Goal: Task Accomplishment & Management: Manage account settings

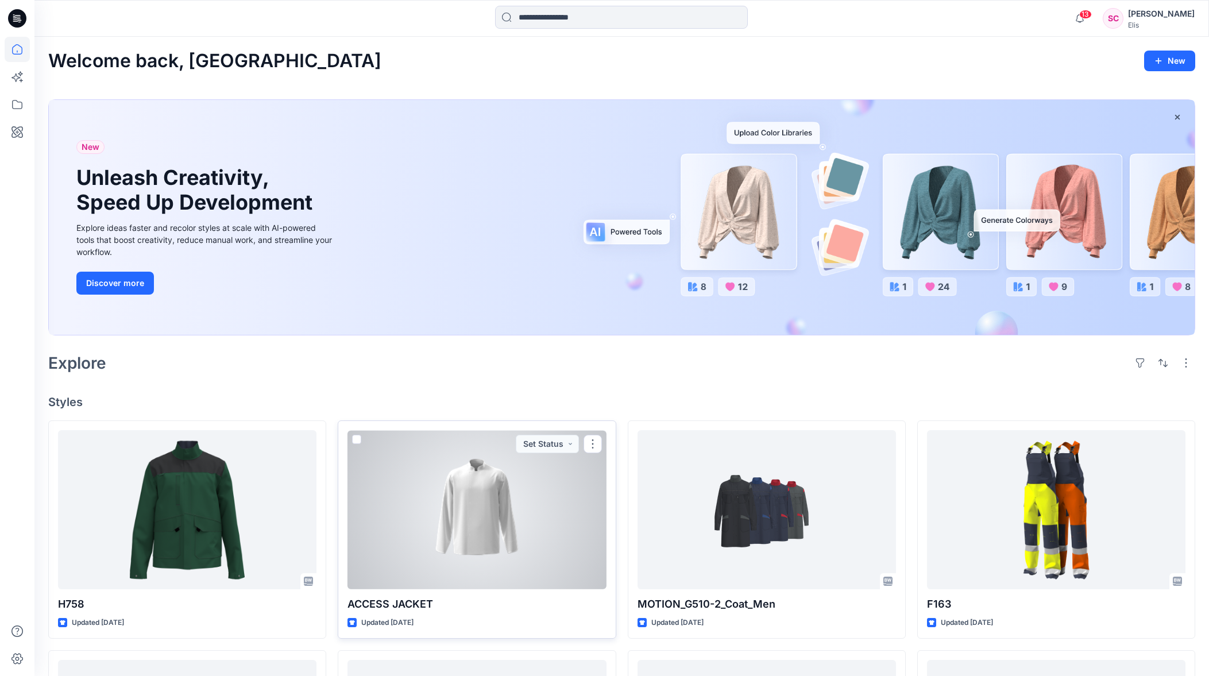
click at [540, 466] on div at bounding box center [476, 509] width 258 height 159
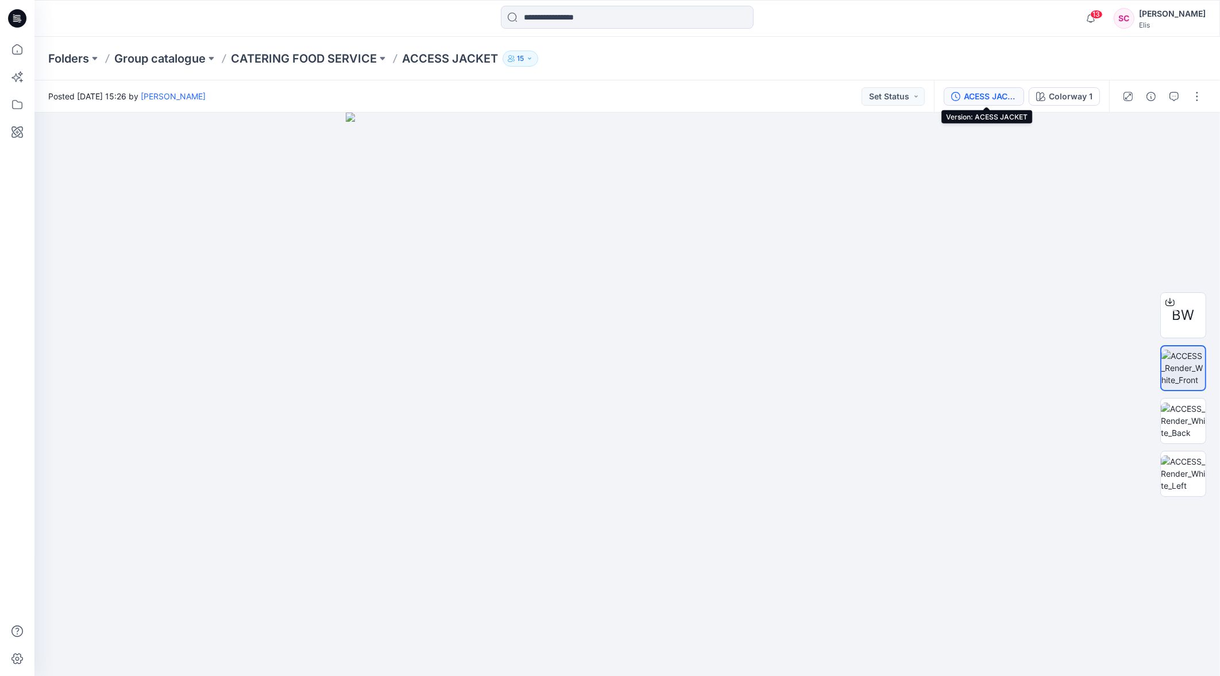
click at [981, 95] on div "ACESS JACKET" at bounding box center [989, 96] width 53 height 13
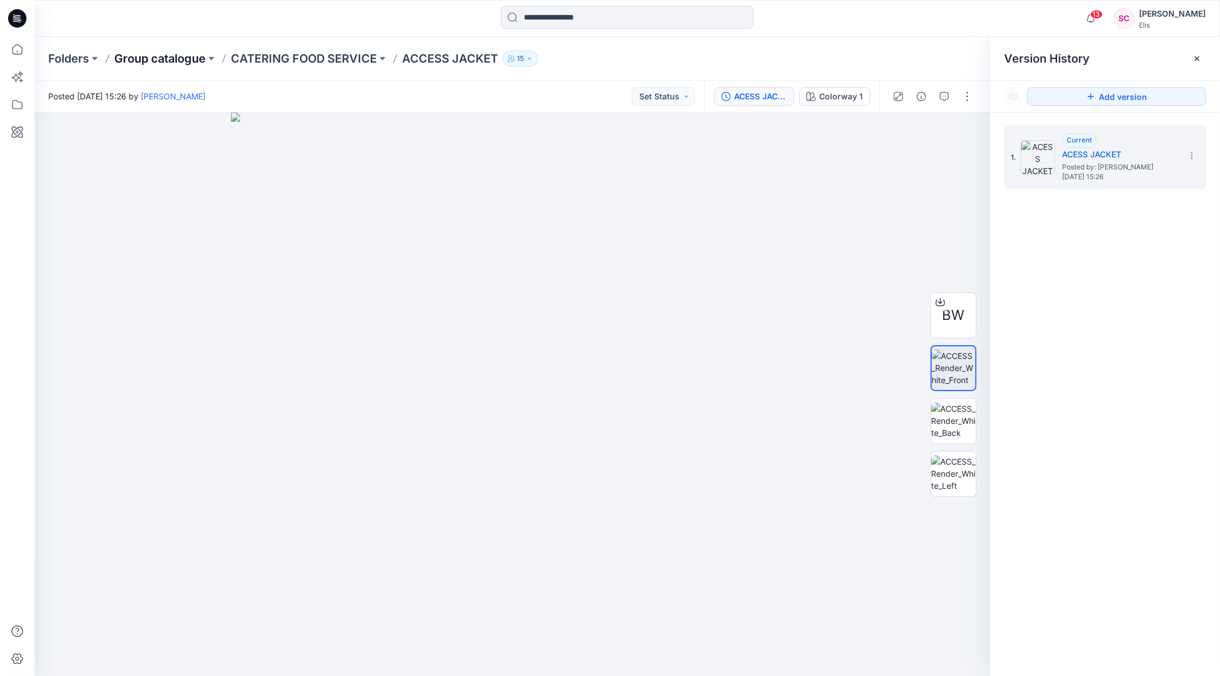
click at [164, 55] on p "Group catalogue" at bounding box center [159, 59] width 91 height 16
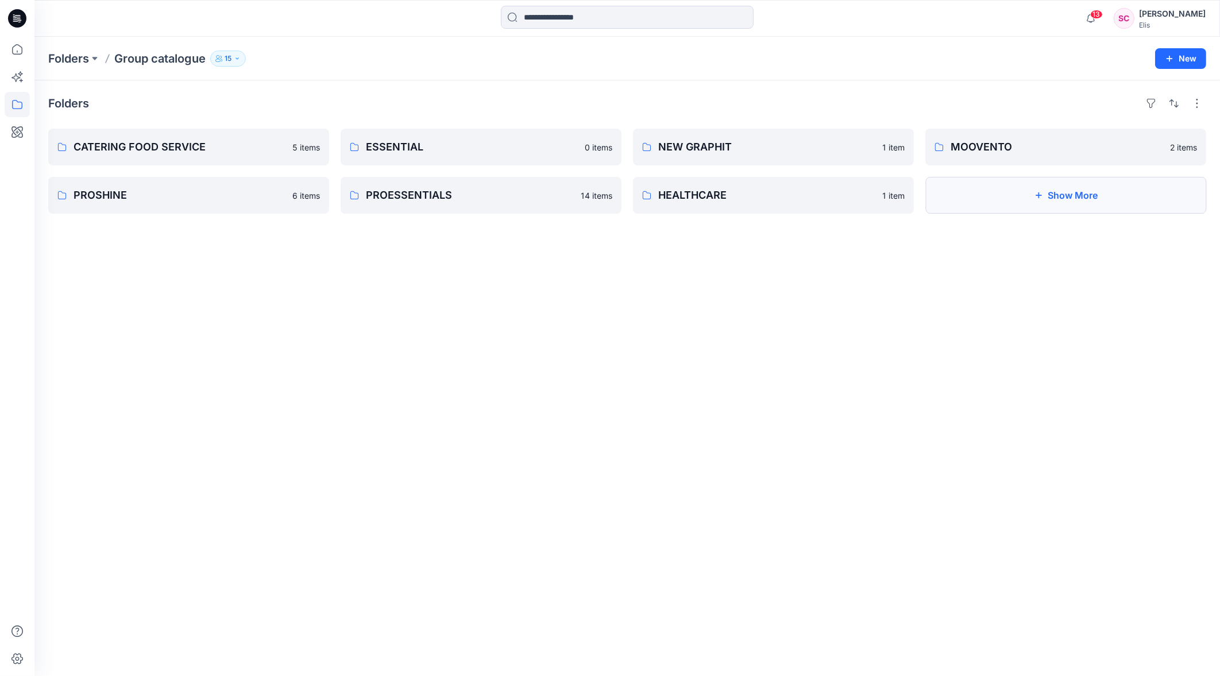
click at [1004, 198] on button "Show More" at bounding box center [1065, 195] width 281 height 37
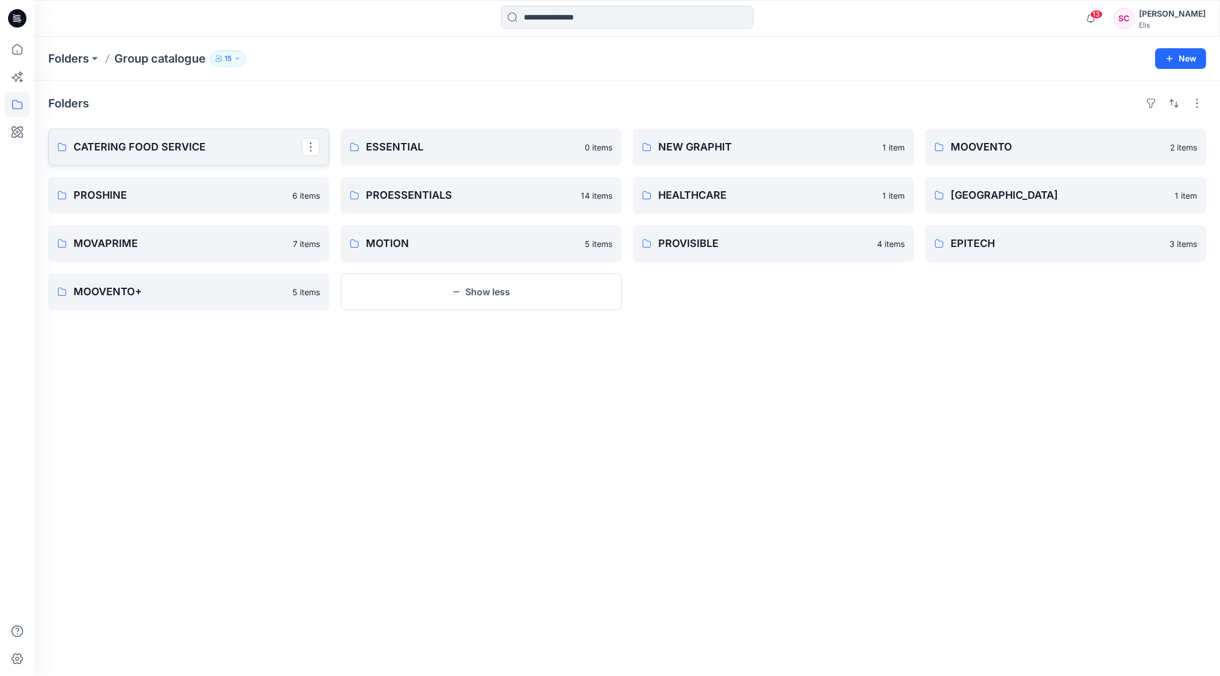
click at [182, 150] on p "CATERING FOOD SERVICE" at bounding box center [187, 147] width 228 height 16
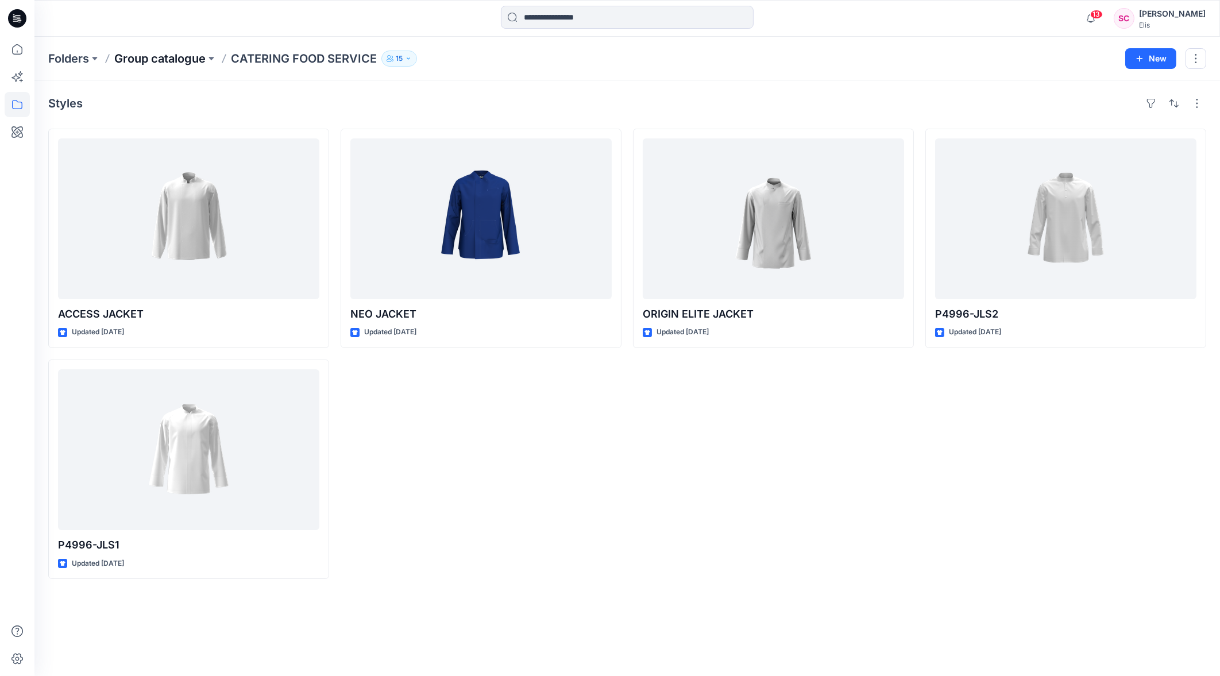
click at [142, 63] on p "Group catalogue" at bounding box center [159, 59] width 91 height 16
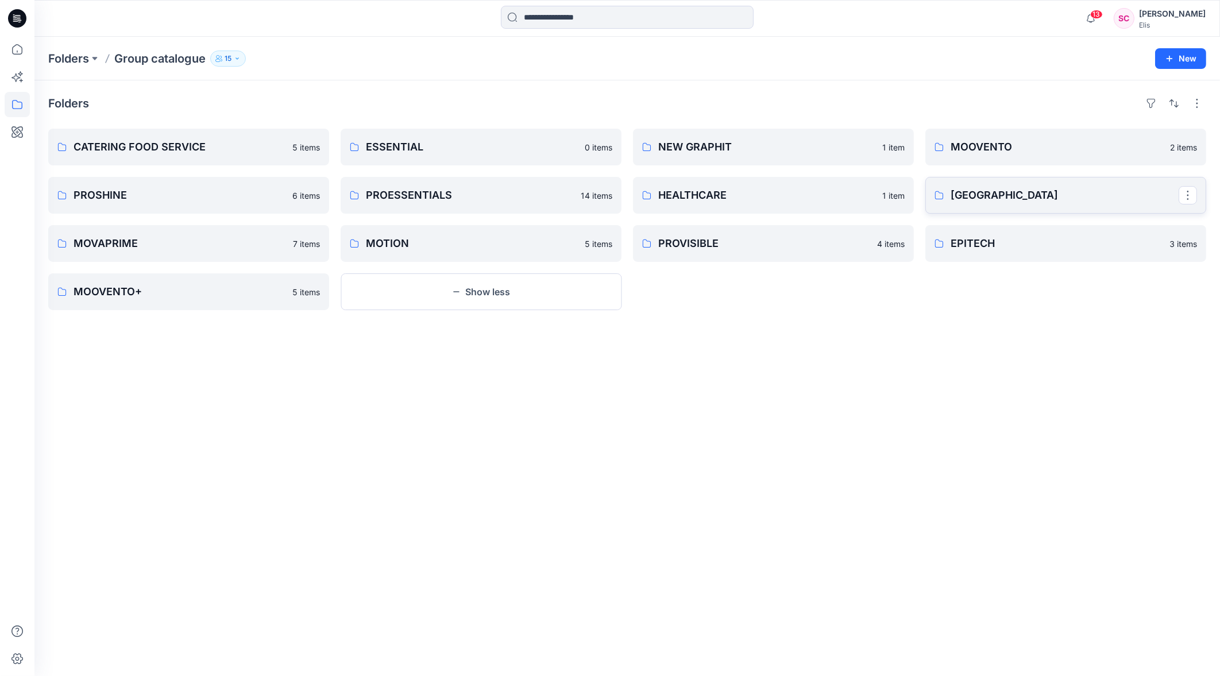
click at [985, 198] on p "ANKARA" at bounding box center [1064, 195] width 228 height 16
click at [1189, 200] on button "button" at bounding box center [1187, 195] width 18 height 18
click at [965, 192] on p "ANKARA" at bounding box center [1064, 195] width 228 height 16
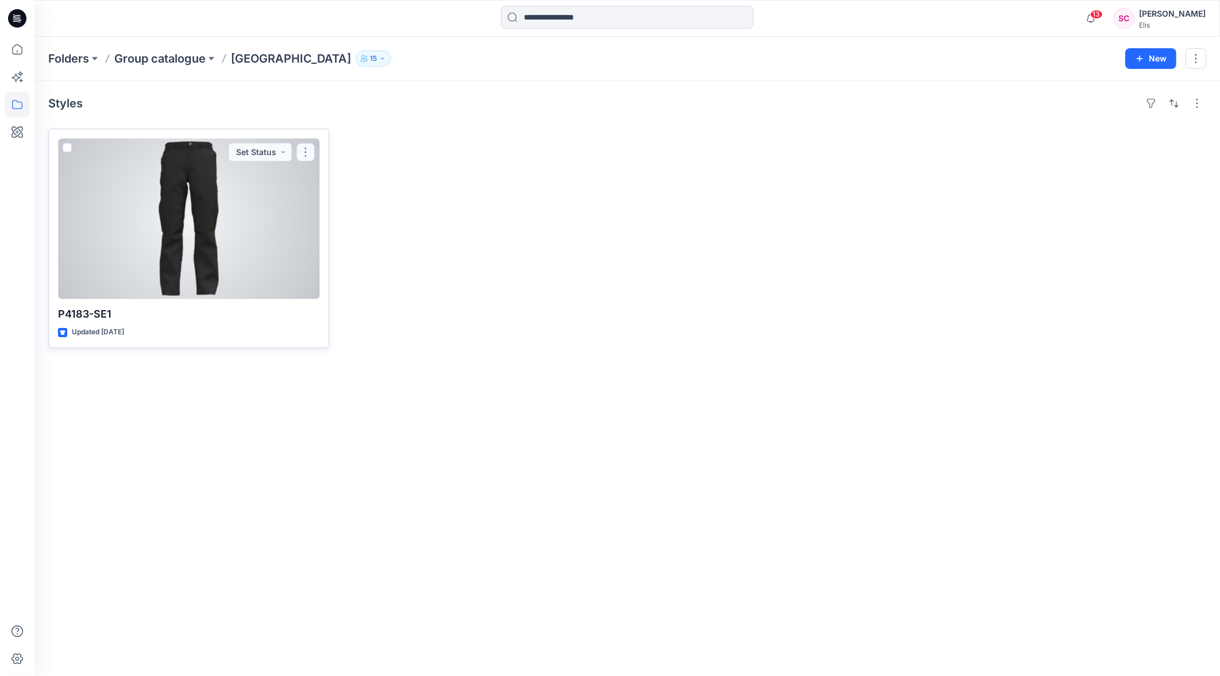
click at [306, 154] on button "button" at bounding box center [305, 152] width 18 height 18
click at [334, 176] on button "Edit" at bounding box center [361, 178] width 124 height 21
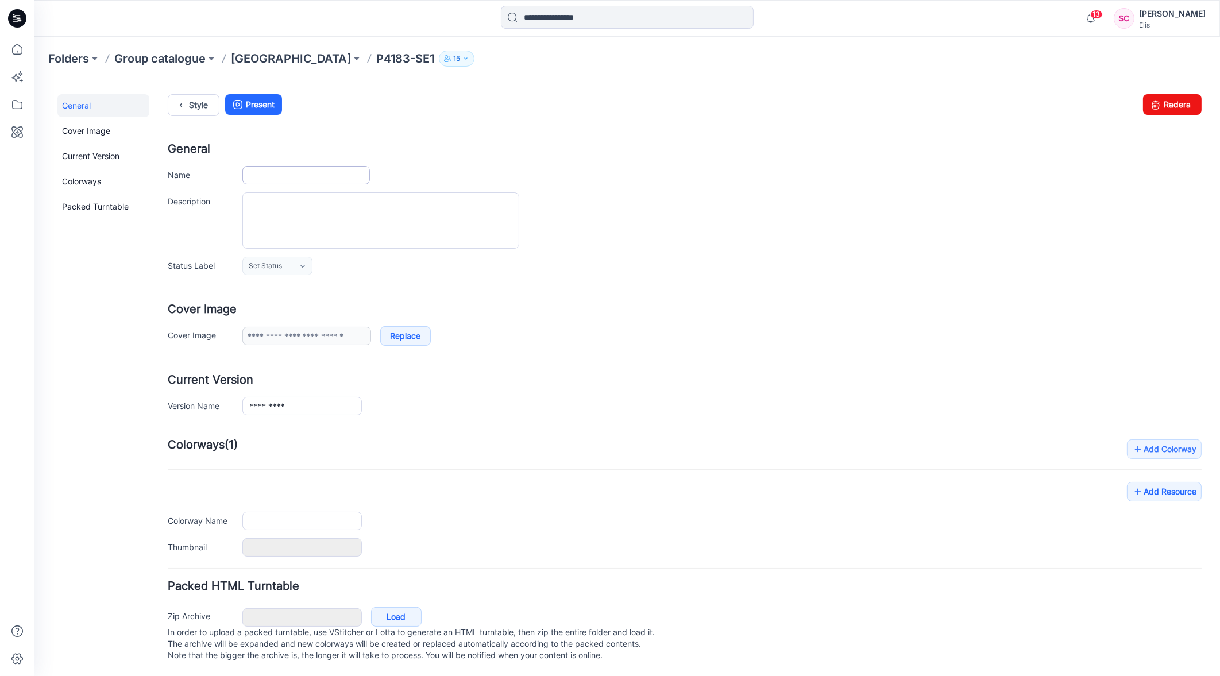
type input "*********"
type input "**********"
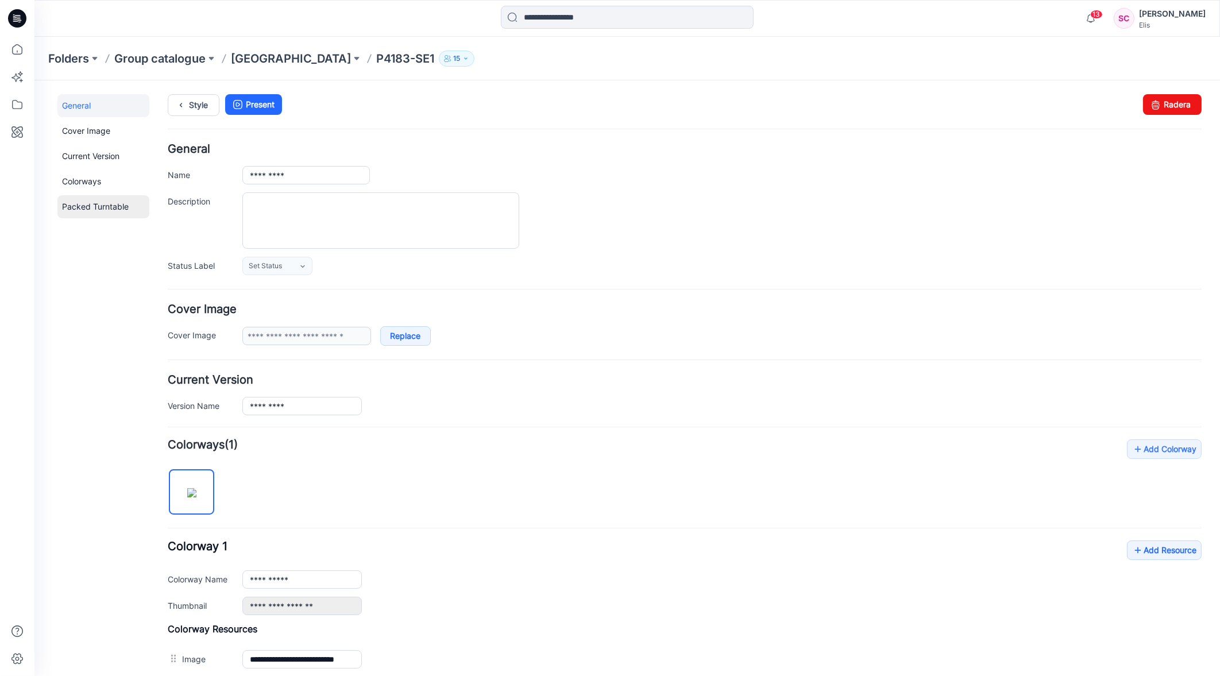
click at [105, 203] on link "Packed Turntable" at bounding box center [103, 206] width 92 height 23
click at [170, 57] on p "Group catalogue" at bounding box center [159, 59] width 91 height 16
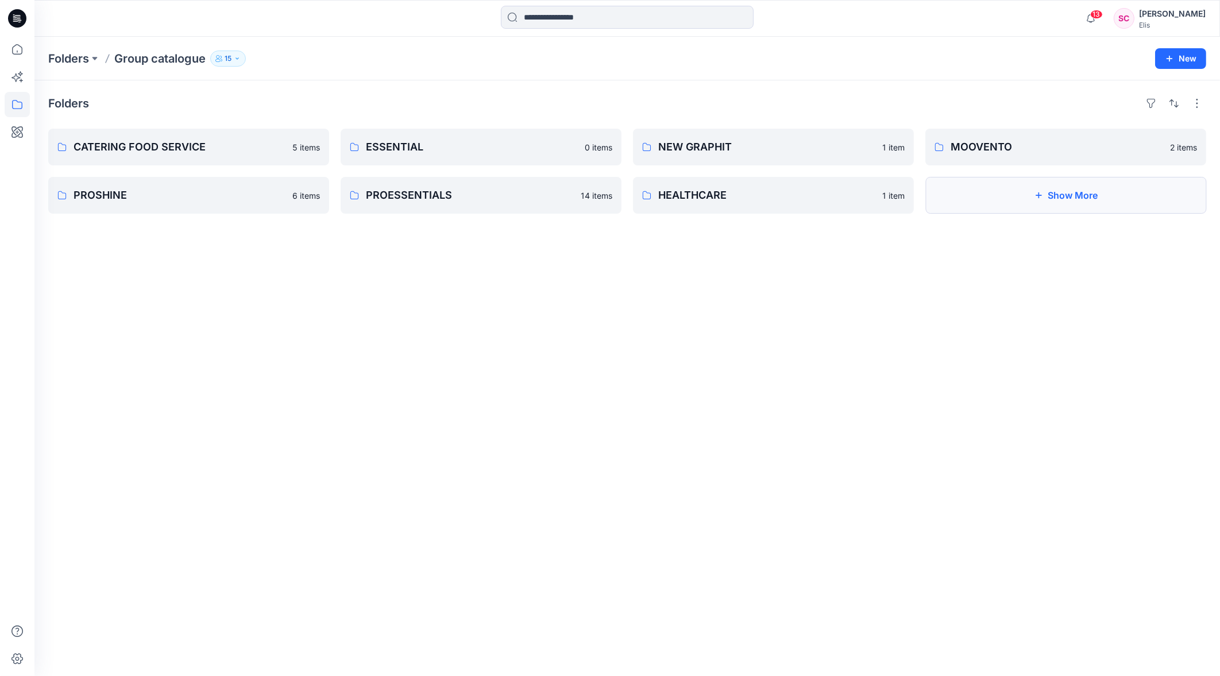
click at [1037, 207] on button "Show More" at bounding box center [1065, 195] width 281 height 37
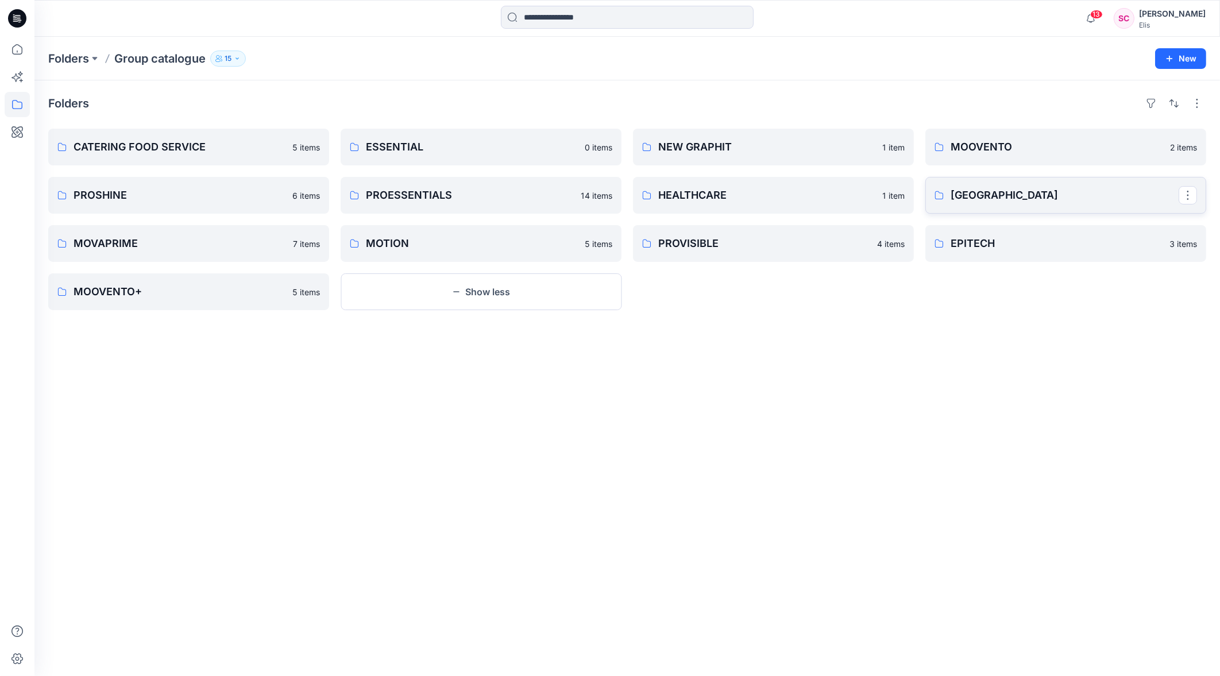
click at [1025, 196] on p "ANKARA" at bounding box center [1064, 195] width 228 height 16
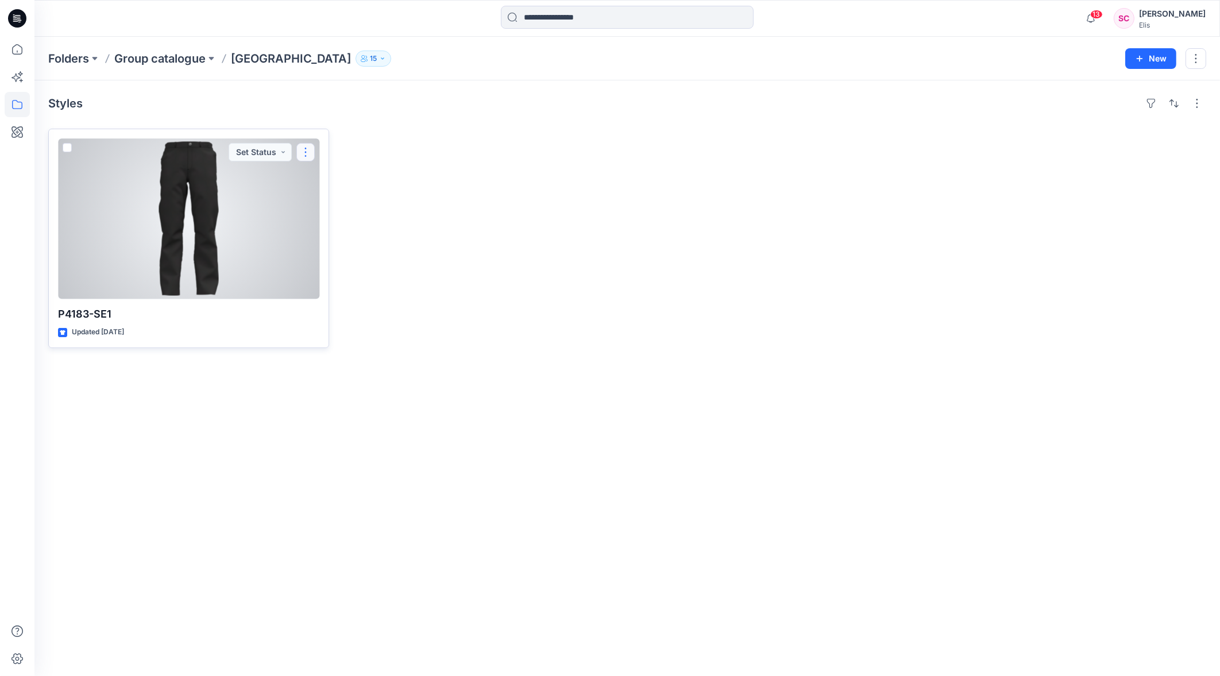
click at [301, 152] on button "button" at bounding box center [305, 152] width 18 height 18
click at [336, 242] on p "Duplicate to..." at bounding box center [345, 243] width 52 height 12
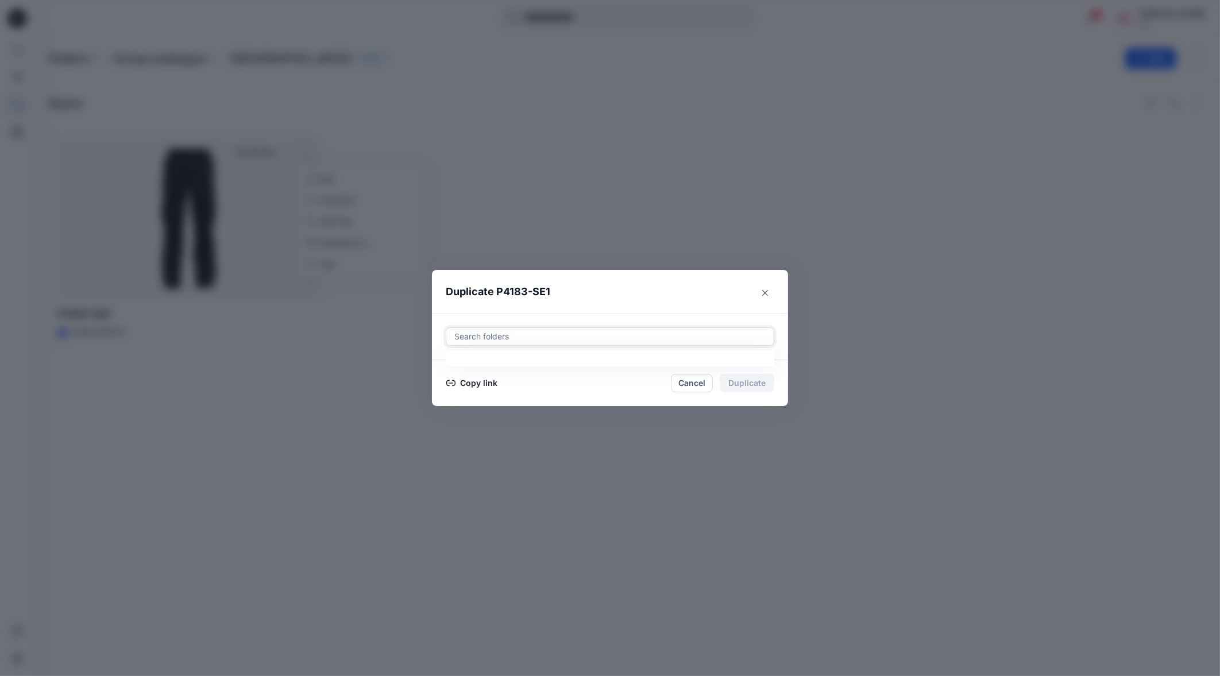
click at [505, 335] on div at bounding box center [610, 337] width 314 height 14
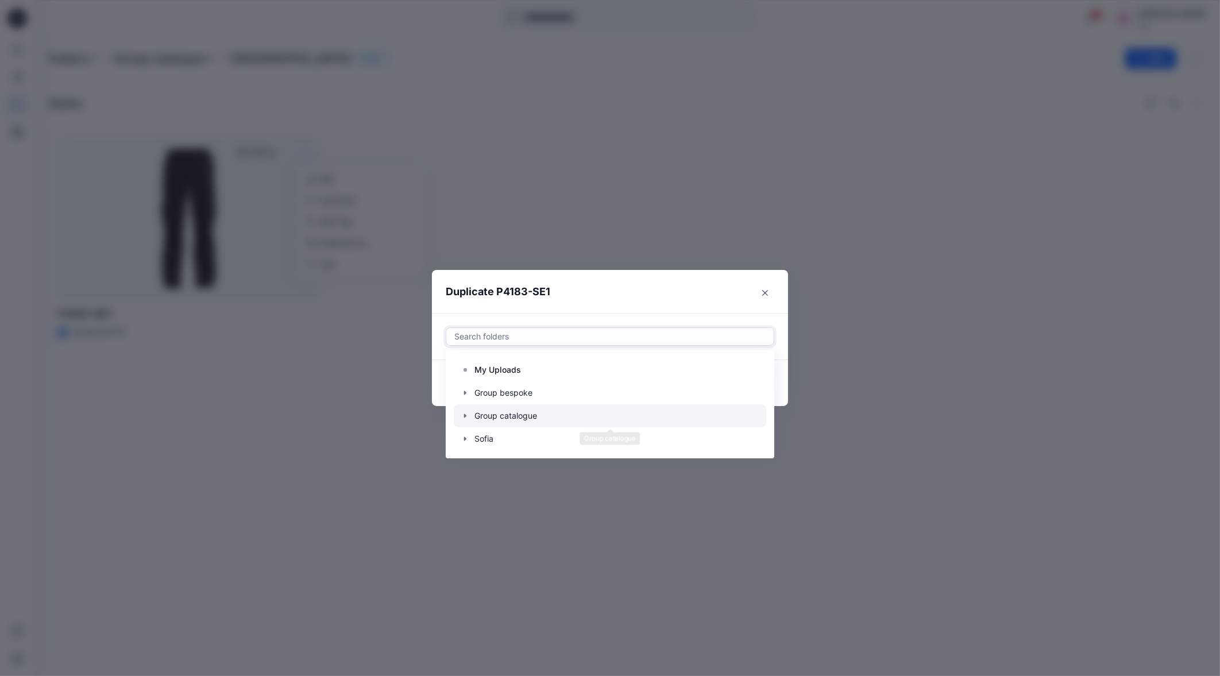
click at [523, 416] on div at bounding box center [610, 415] width 312 height 23
click at [465, 417] on icon "button" at bounding box center [464, 415] width 9 height 9
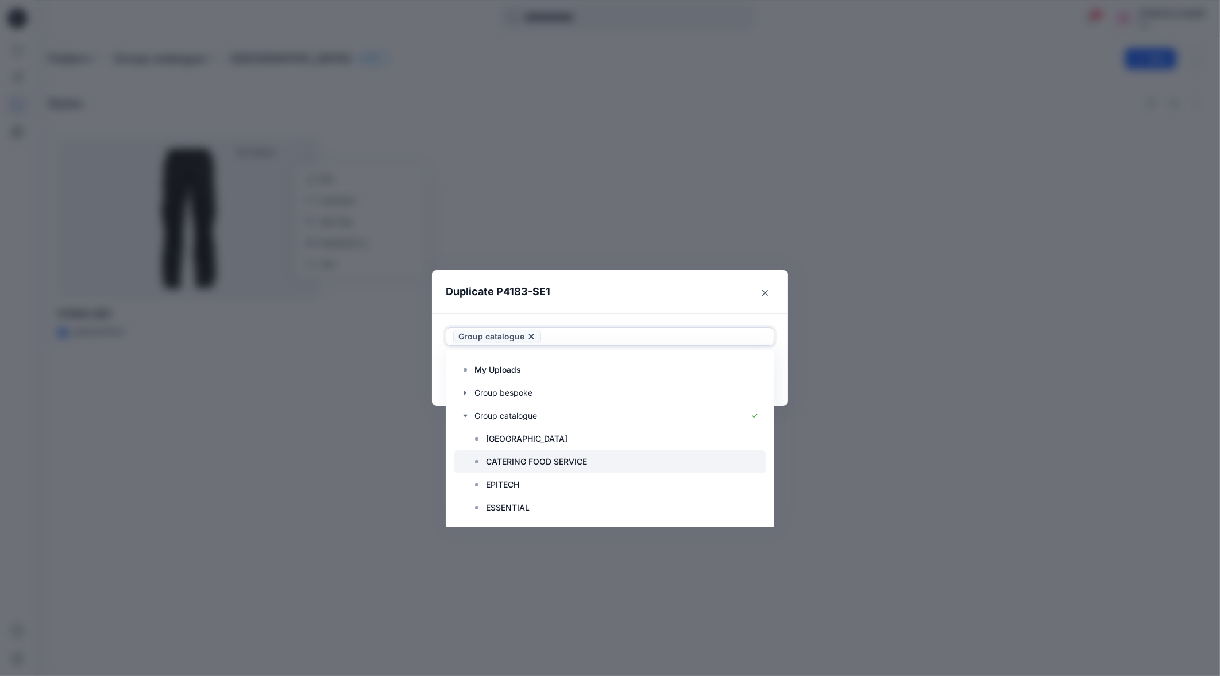
click at [525, 462] on p "CATERING FOOD SERVICE" at bounding box center [536, 462] width 101 height 14
click at [528, 339] on icon at bounding box center [531, 336] width 9 height 9
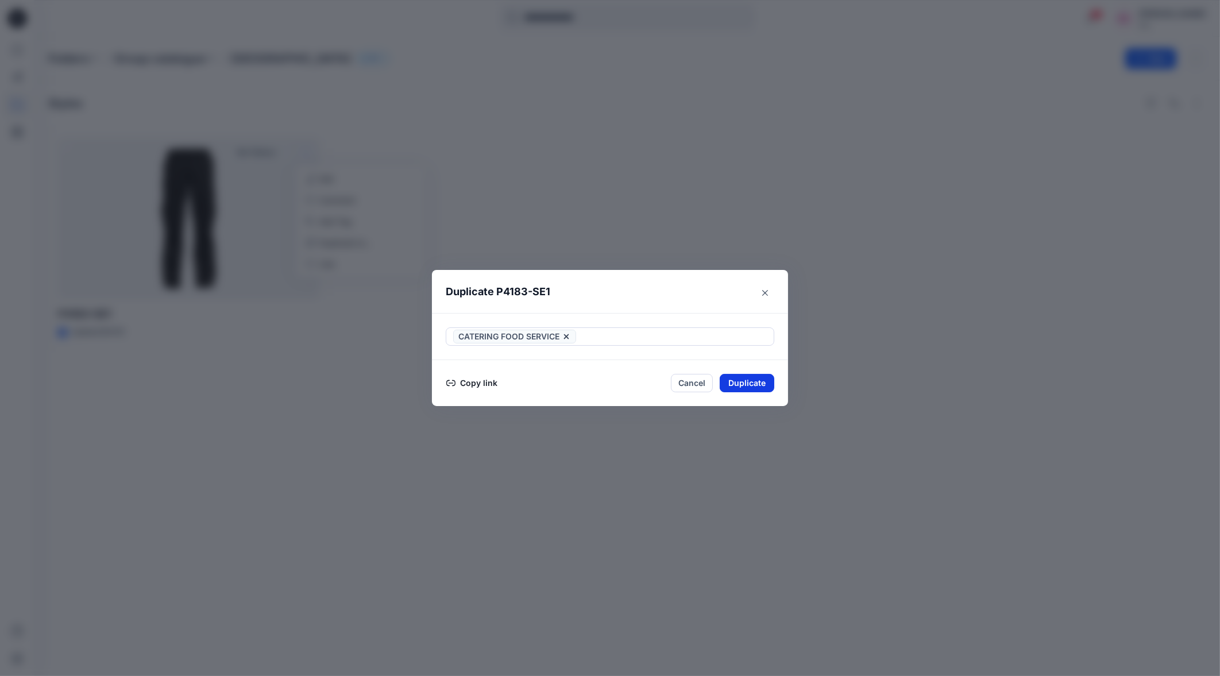
click at [755, 384] on button "Duplicate" at bounding box center [746, 383] width 55 height 18
click at [762, 386] on button "Close" at bounding box center [755, 383] width 37 height 18
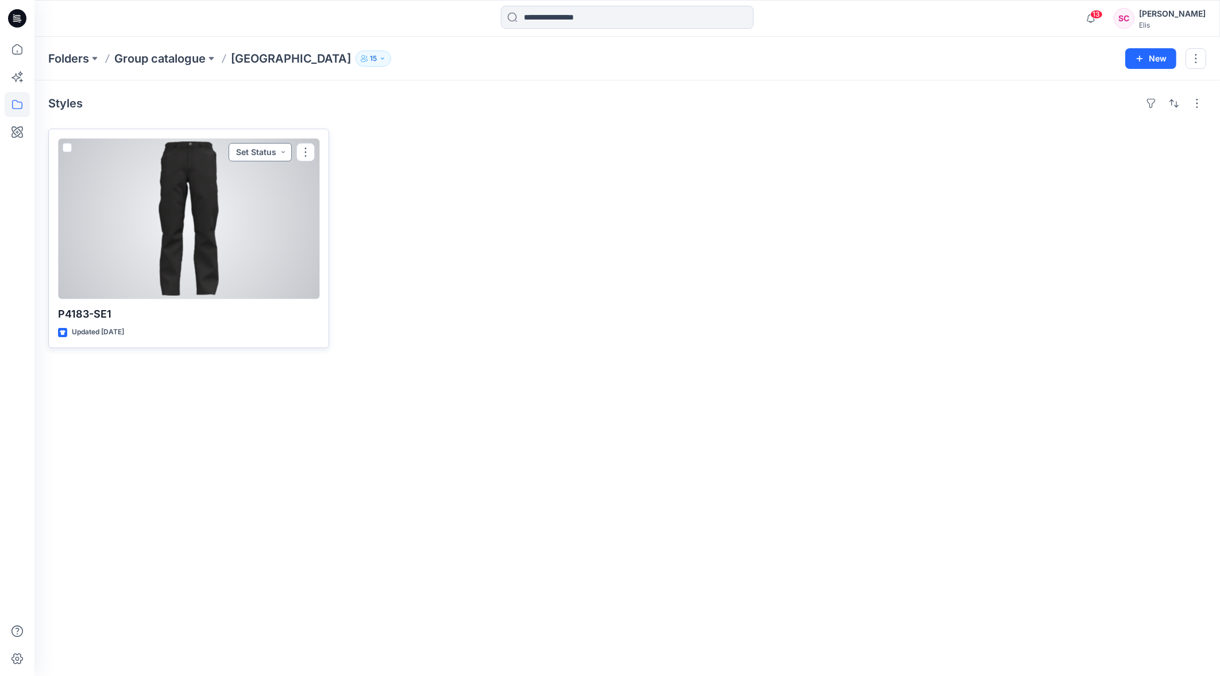
click at [289, 155] on button "Set Status" at bounding box center [260, 152] width 63 height 18
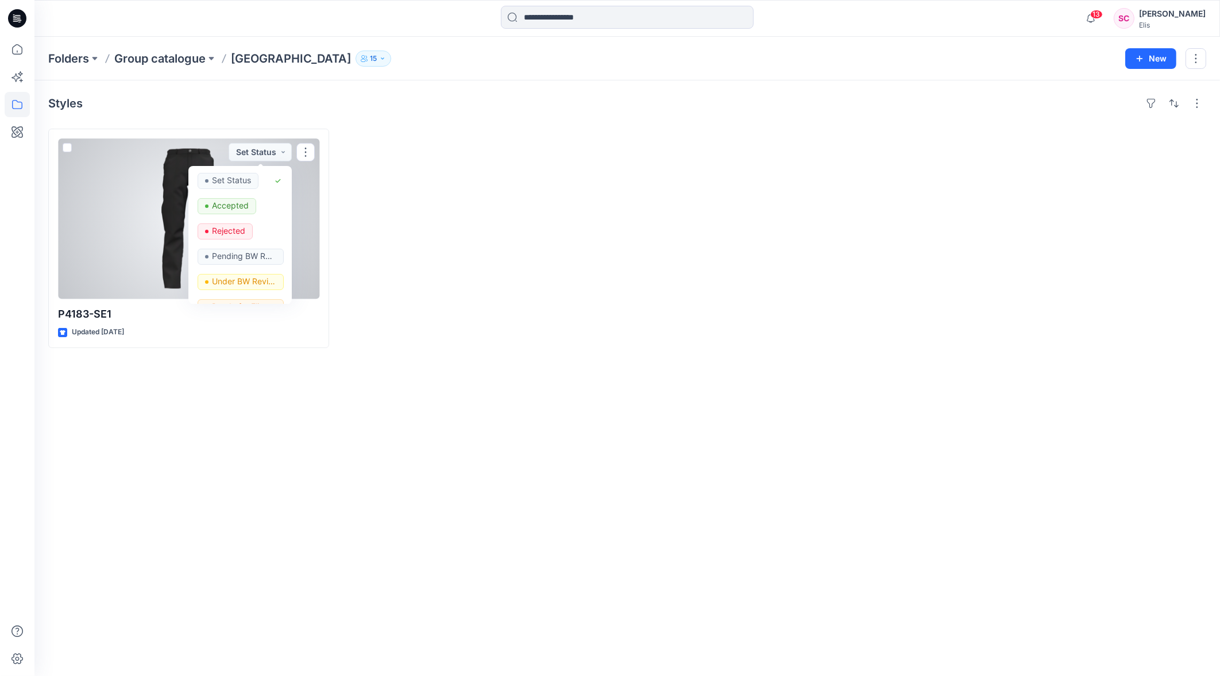
click at [413, 231] on div at bounding box center [480, 238] width 281 height 219
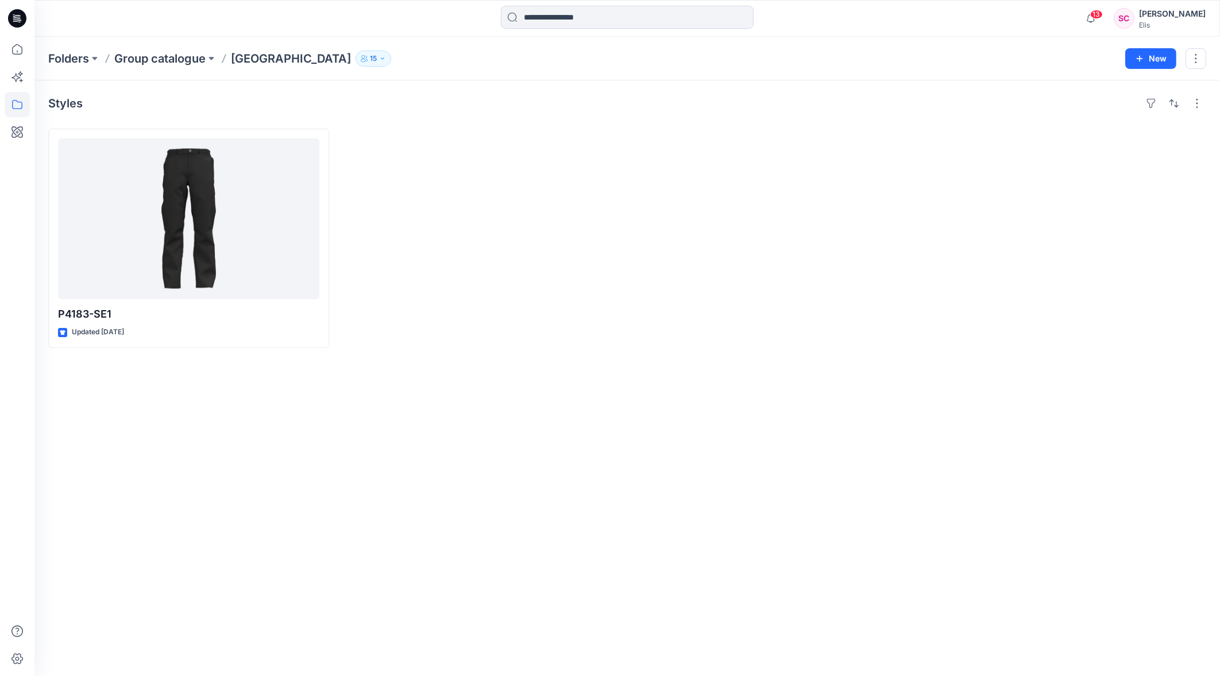
click at [330, 227] on div "P4183-SE1 Updated 4 months ago" at bounding box center [627, 238] width 1158 height 219
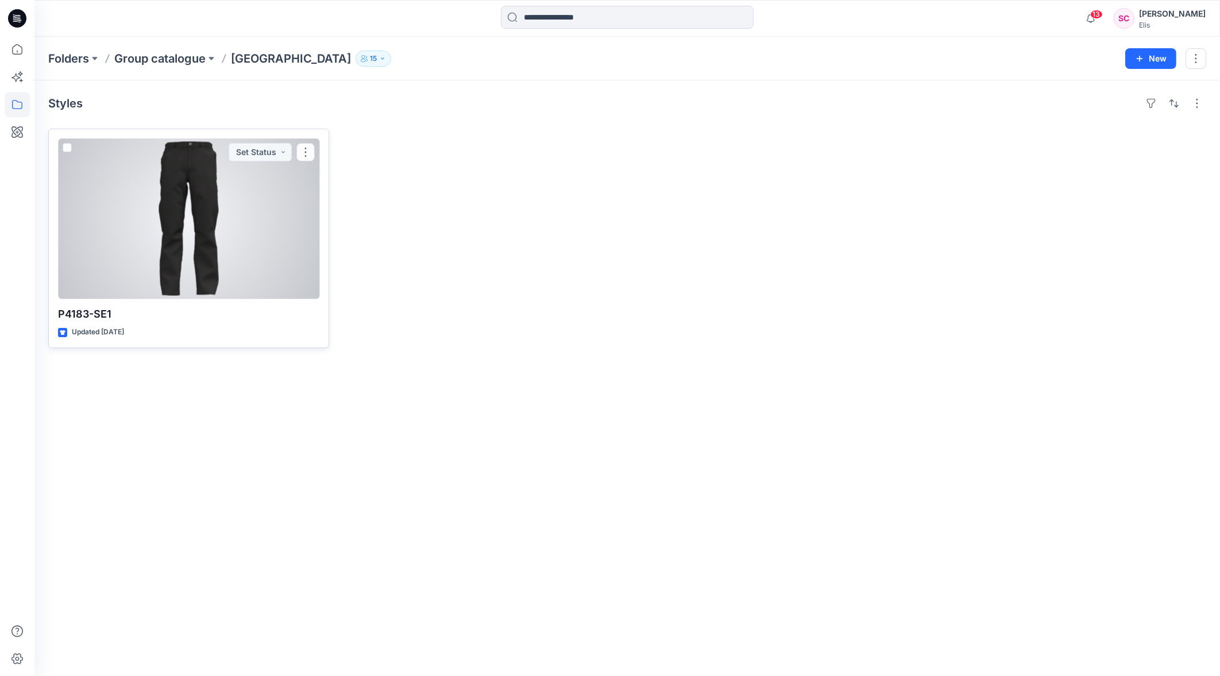
click at [292, 225] on div at bounding box center [188, 218] width 261 height 161
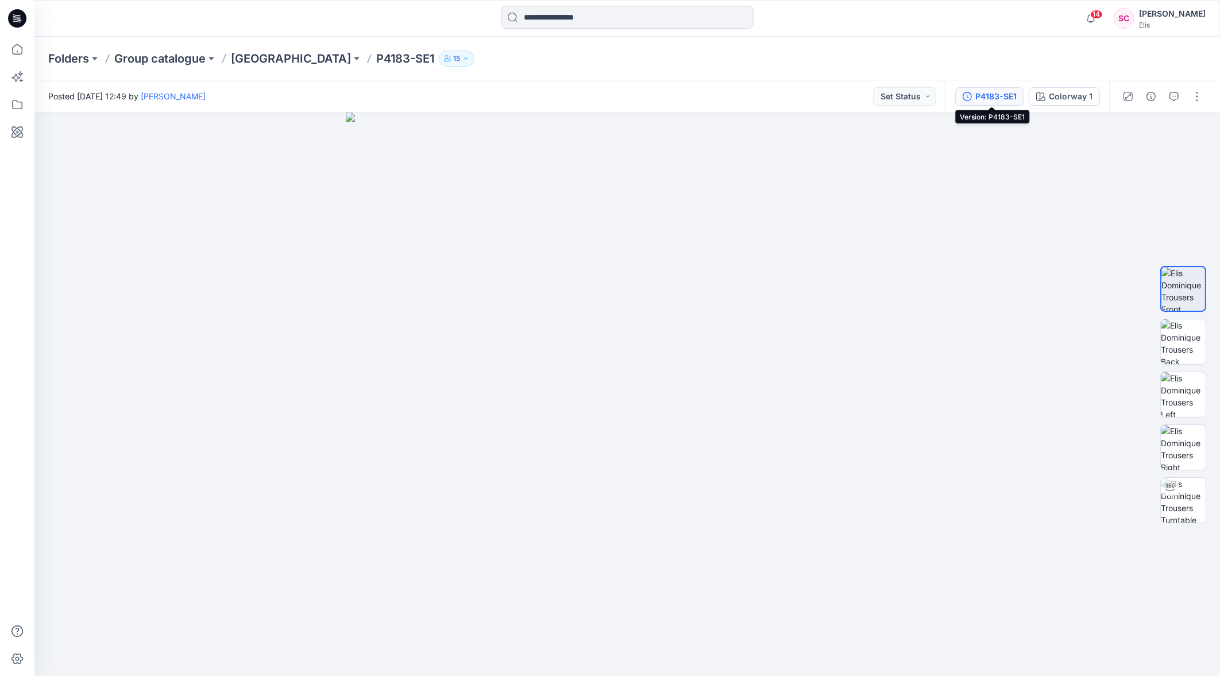
click at [1004, 99] on div "P4183-SE1" at bounding box center [995, 96] width 41 height 13
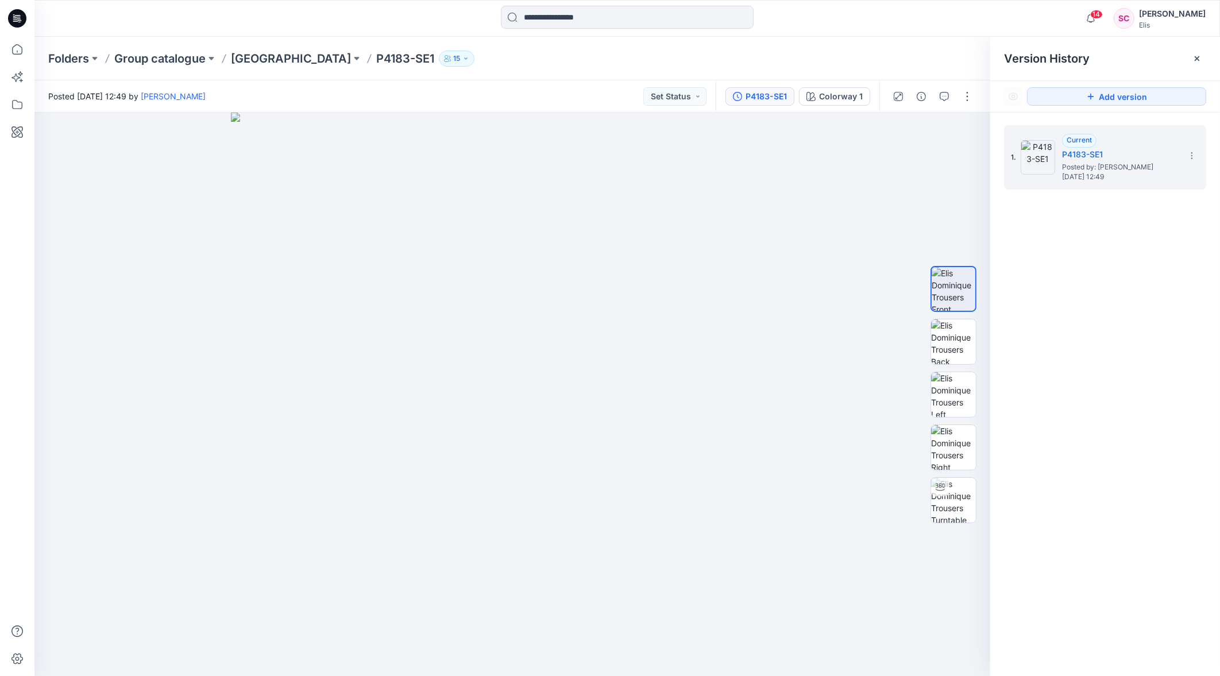
click at [1097, 259] on div "1. Current P4183-SE1 Posted by: Romy Servigne Tuesday, May 06, 2025 12:49" at bounding box center [1105, 403] width 230 height 580
click at [821, 204] on div at bounding box center [511, 394] width 955 height 563
click at [824, 208] on div at bounding box center [511, 394] width 955 height 563
click at [1196, 63] on icon at bounding box center [1196, 58] width 9 height 9
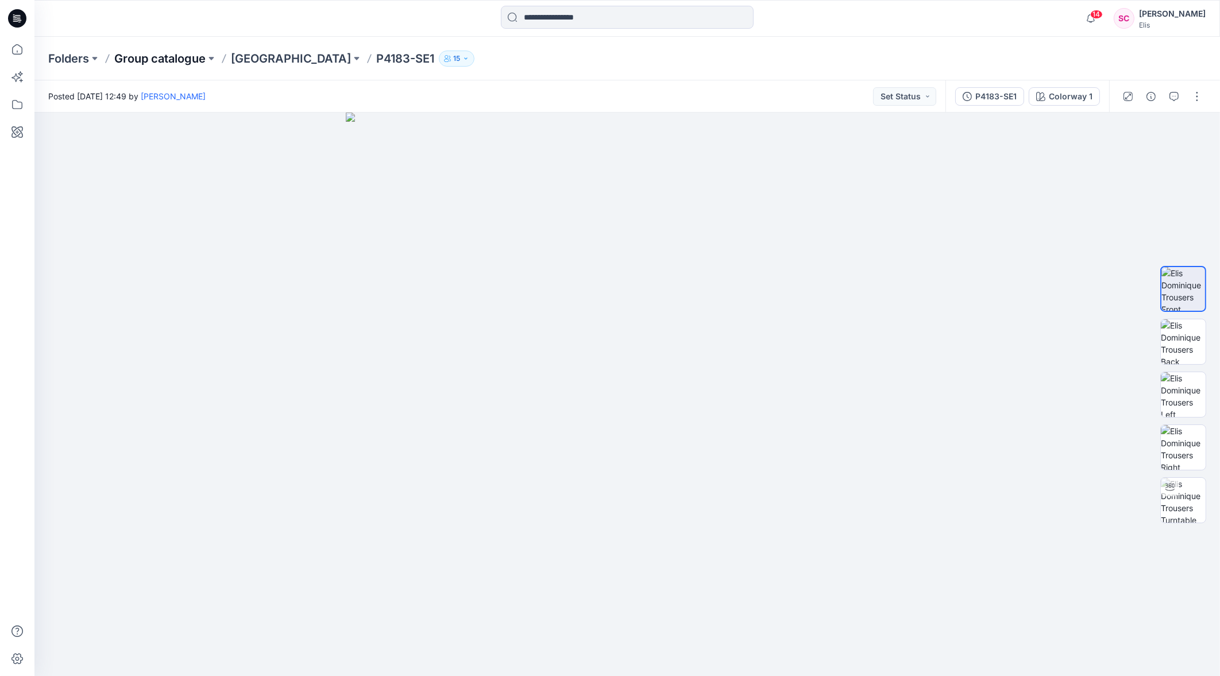
click at [154, 60] on p "Group catalogue" at bounding box center [159, 59] width 91 height 16
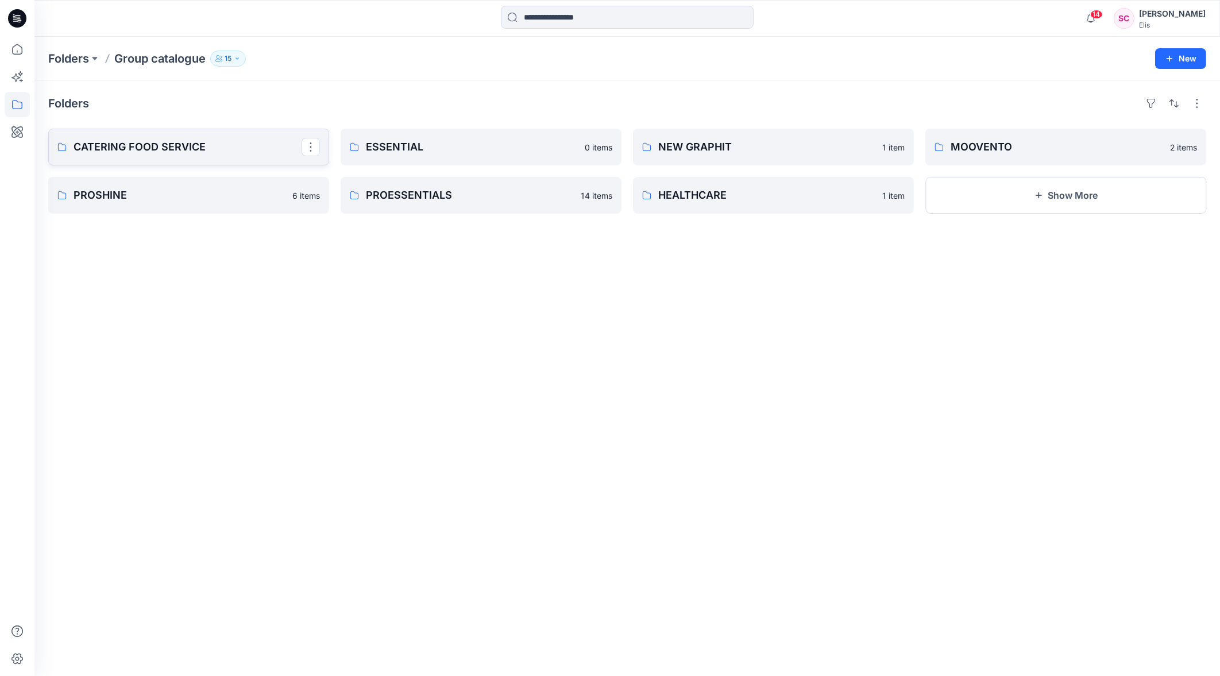
click at [160, 144] on p "CATERING FOOD SERVICE" at bounding box center [187, 147] width 228 height 16
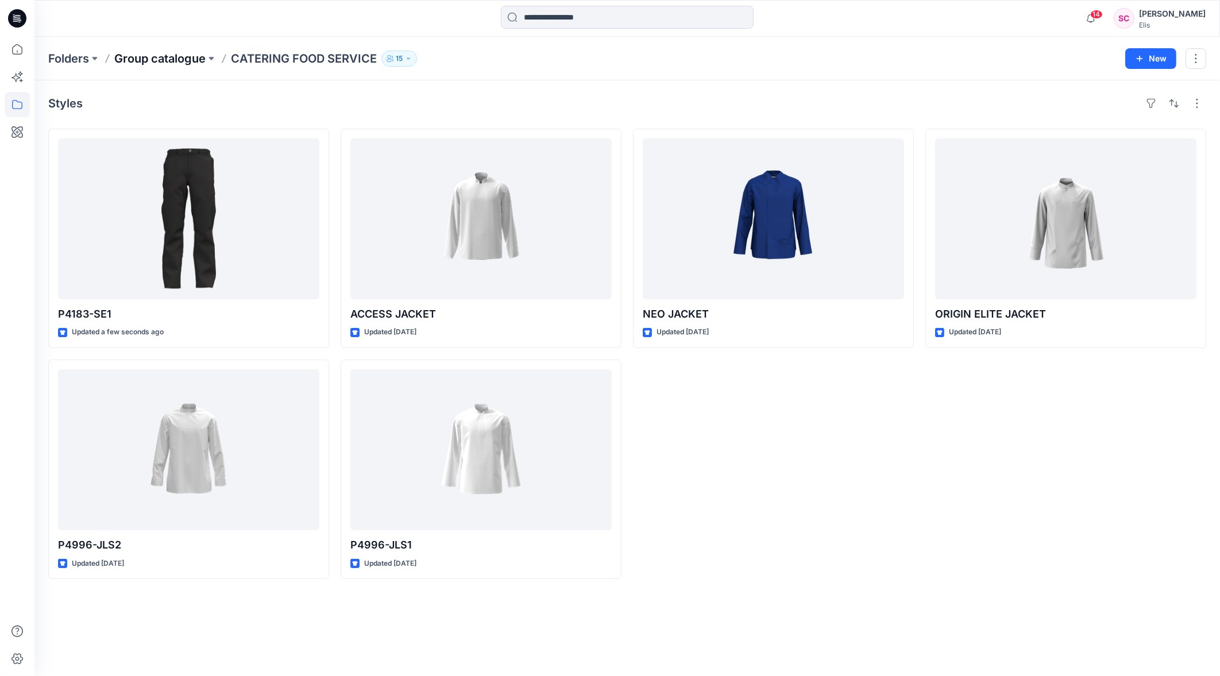
click at [184, 56] on p "Group catalogue" at bounding box center [159, 59] width 91 height 16
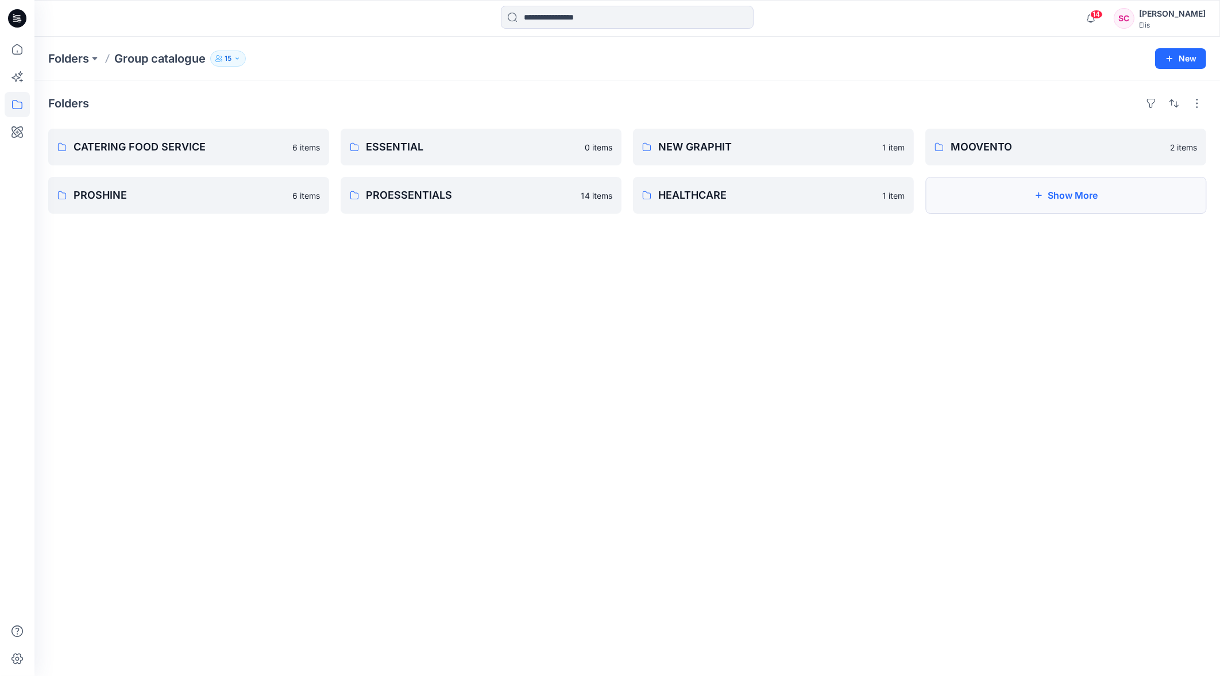
click at [1108, 187] on button "Show More" at bounding box center [1065, 195] width 281 height 37
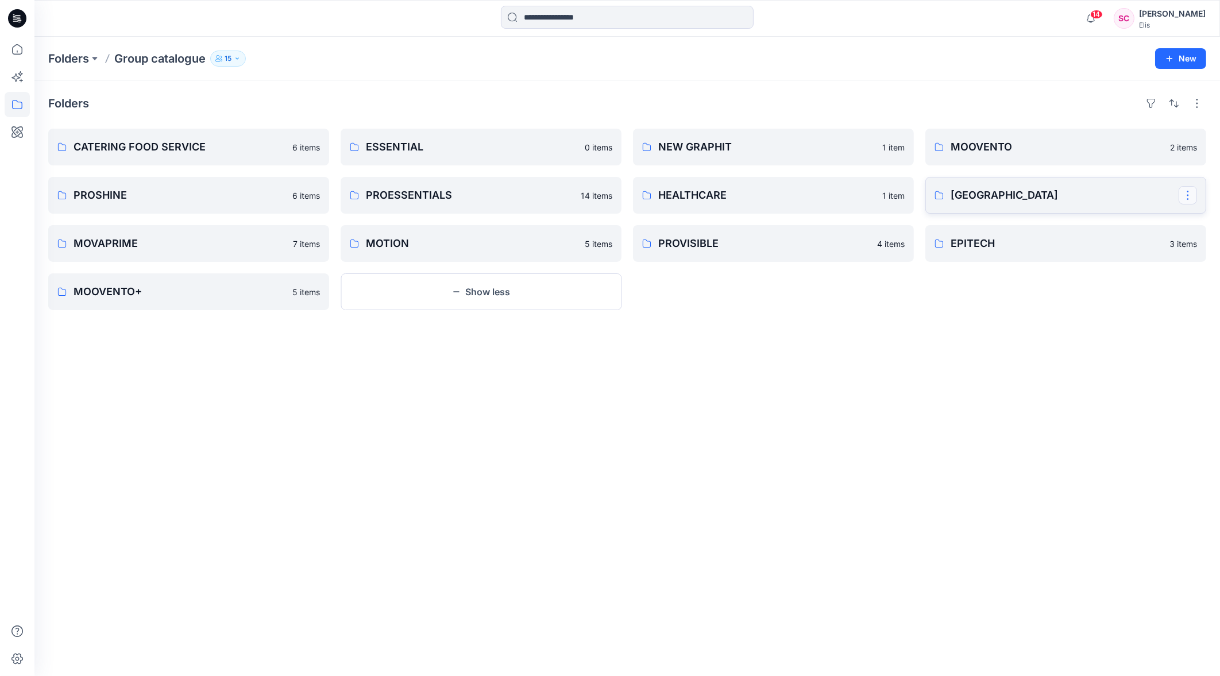
click at [1189, 196] on button "button" at bounding box center [1187, 195] width 18 height 18
click at [1139, 246] on p "Delete Folder" at bounding box center [1123, 248] width 65 height 12
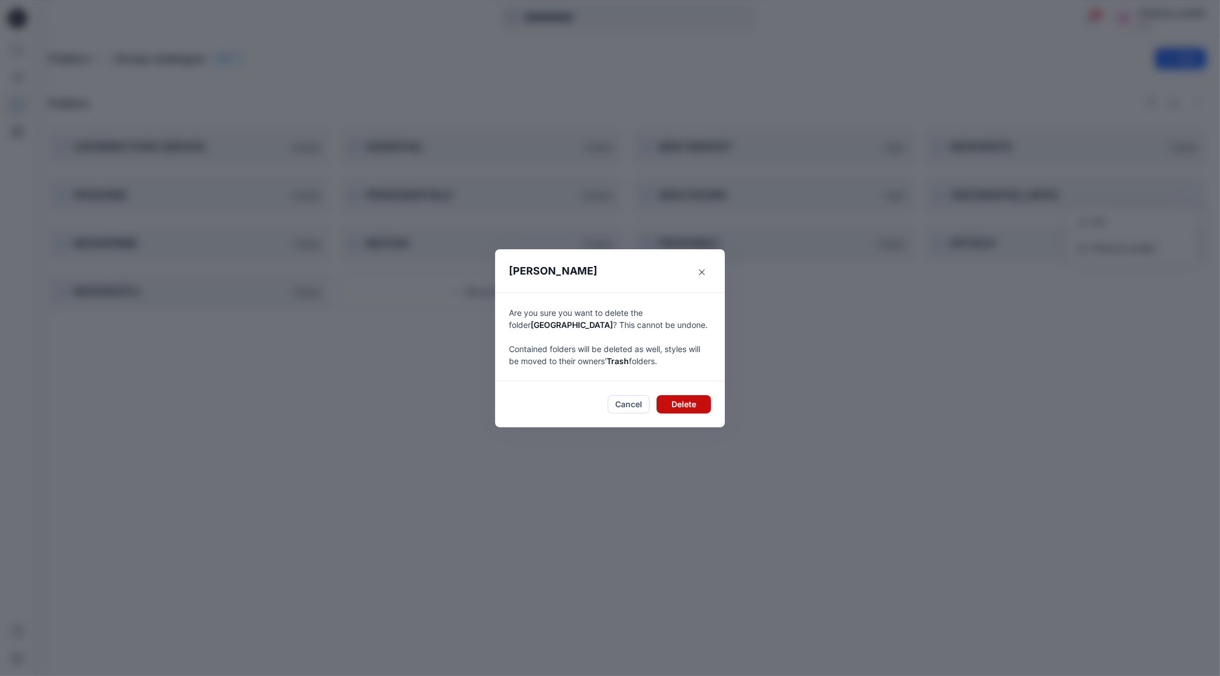
click at [687, 398] on button "Delete" at bounding box center [683, 404] width 55 height 18
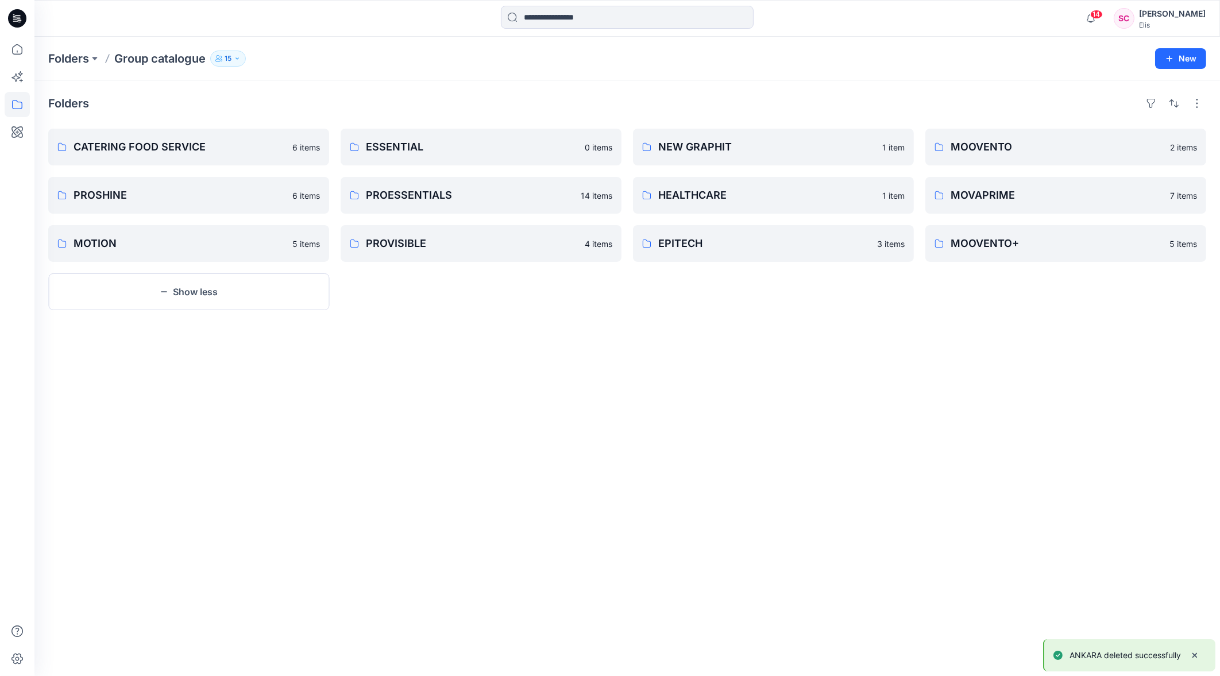
drag, startPoint x: 302, startPoint y: 382, endPoint x: 291, endPoint y: 359, distance: 25.7
click at [303, 381] on div "Folders CATERING FOOD SERVICE 6 items PROSHINE 6 items MOTION 5 items Show less…" at bounding box center [626, 377] width 1185 height 595
click at [194, 135] on link "CATERING FOOD SERVICE" at bounding box center [188, 147] width 281 height 37
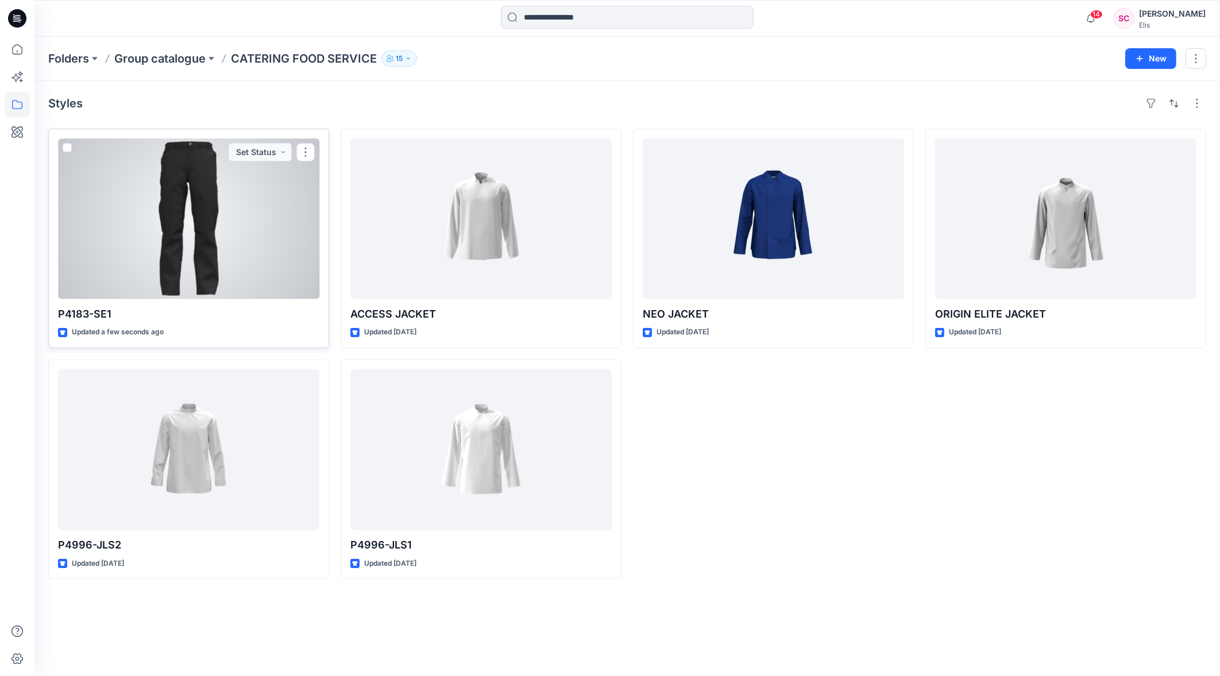
click at [237, 220] on div at bounding box center [188, 218] width 261 height 161
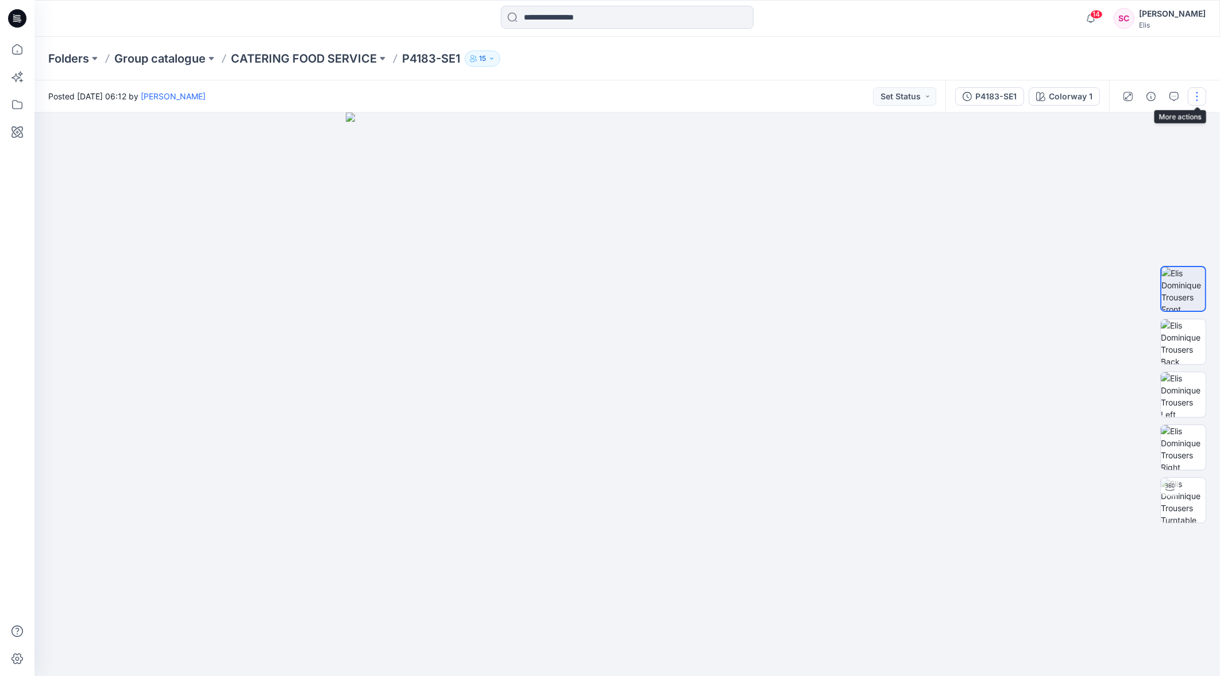
click at [1197, 99] on button "button" at bounding box center [1196, 96] width 18 height 18
click at [1120, 154] on p "Edit" at bounding box center [1123, 155] width 14 height 12
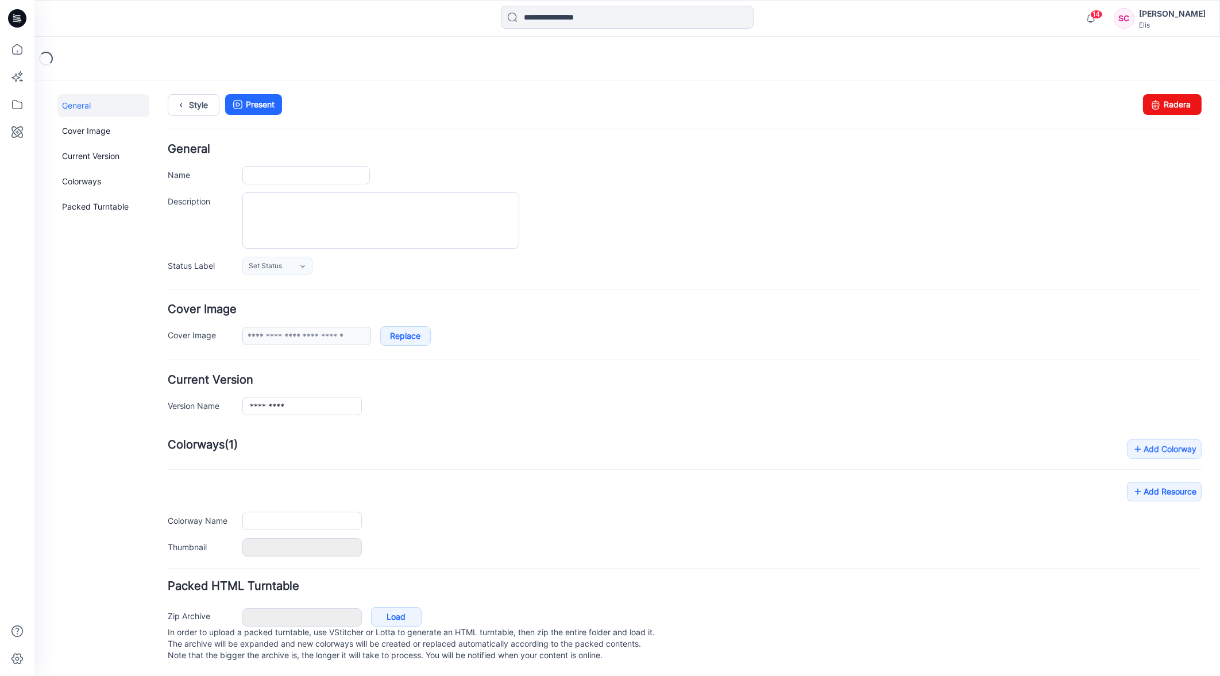
type input "*********"
type input "**********"
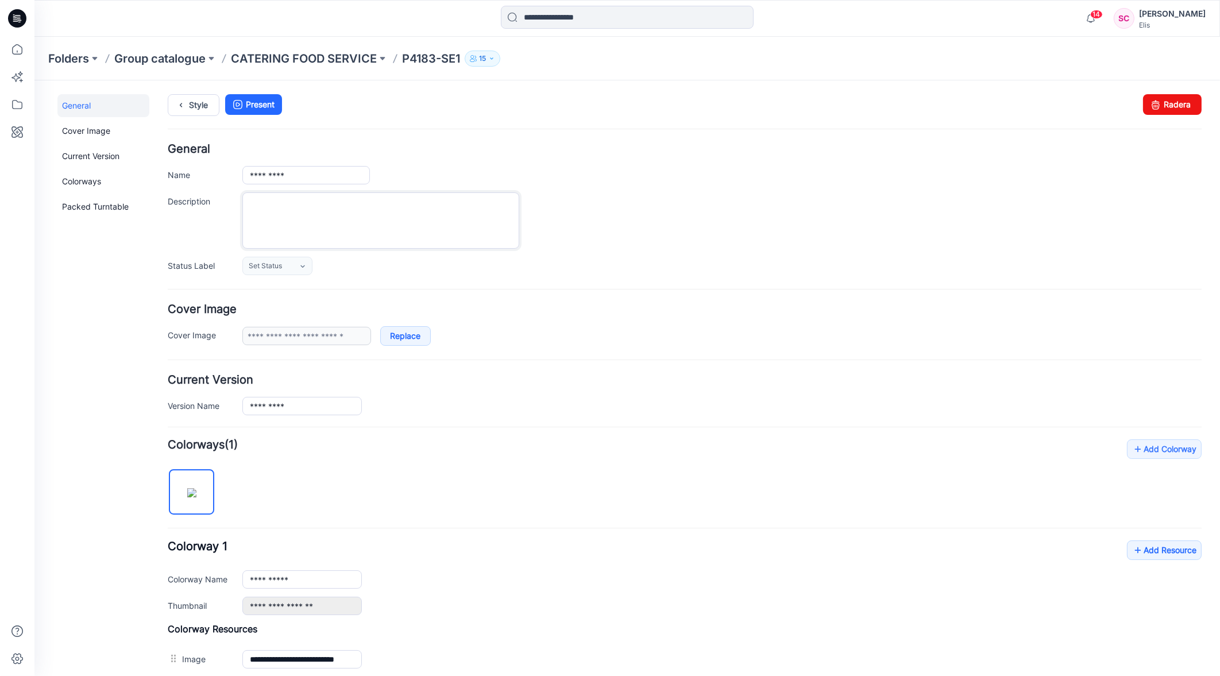
click at [388, 220] on textarea "Description" at bounding box center [380, 220] width 277 height 56
type textarea "**********"
click at [699, 388] on div "Current Version Version Name *********" at bounding box center [685, 394] width 1034 height 41
click at [306, 57] on p "CATERING FOOD SERVICE" at bounding box center [304, 59] width 146 height 16
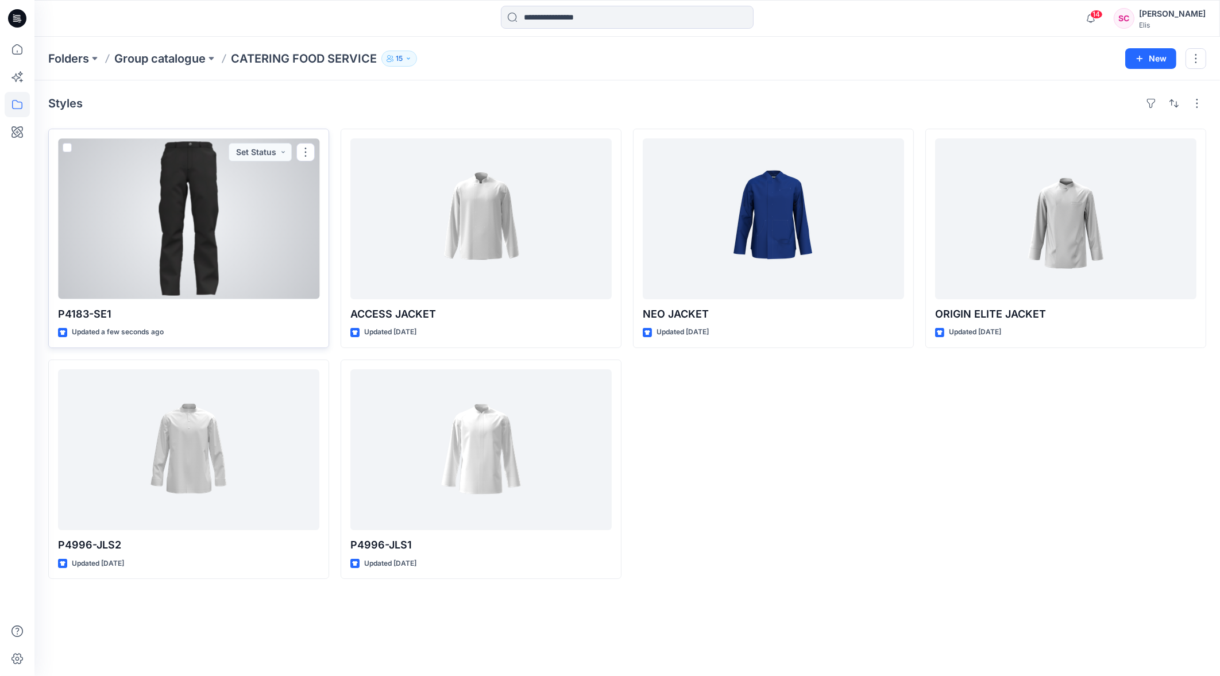
click at [256, 221] on div at bounding box center [188, 218] width 261 height 161
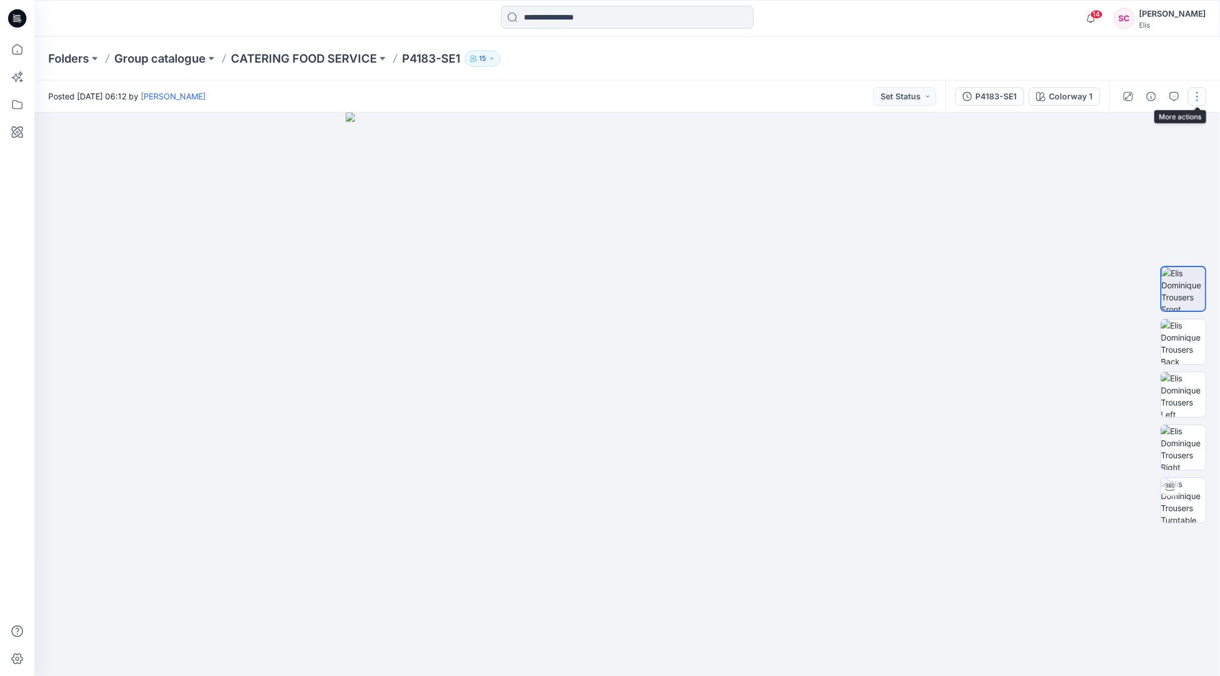
click at [1195, 102] on button "button" at bounding box center [1196, 96] width 18 height 18
click at [1128, 156] on p "Edit" at bounding box center [1123, 155] width 14 height 12
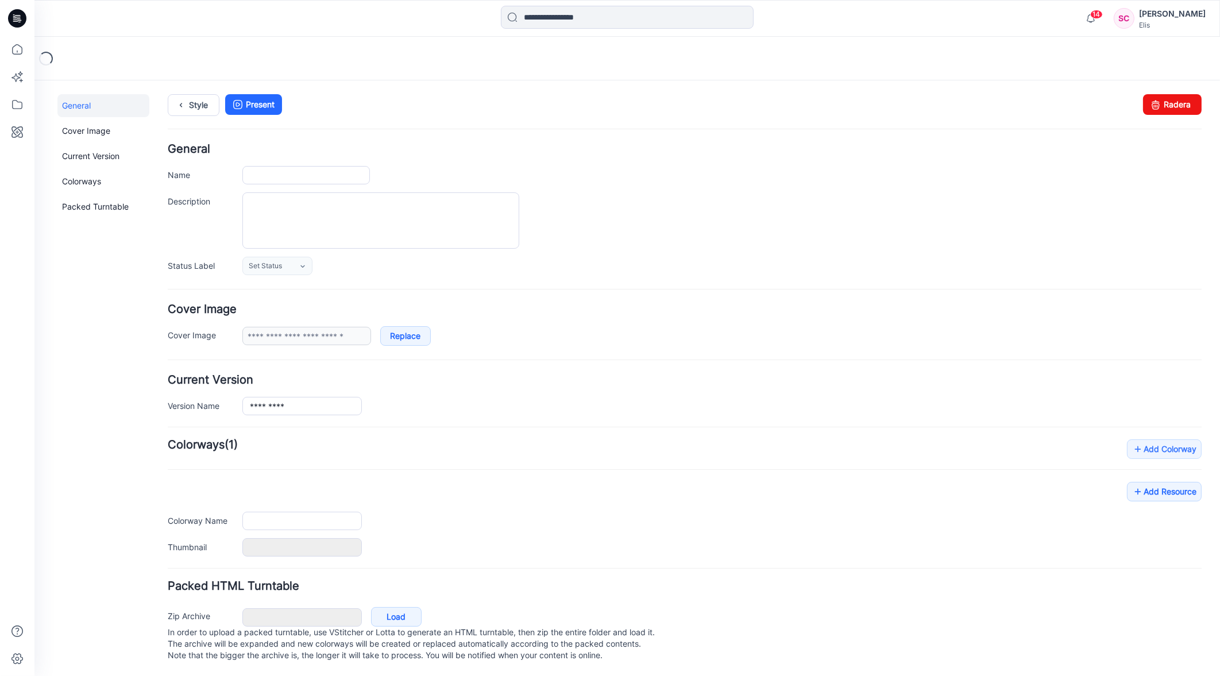
type input "*********"
type textarea "**********"
type input "**********"
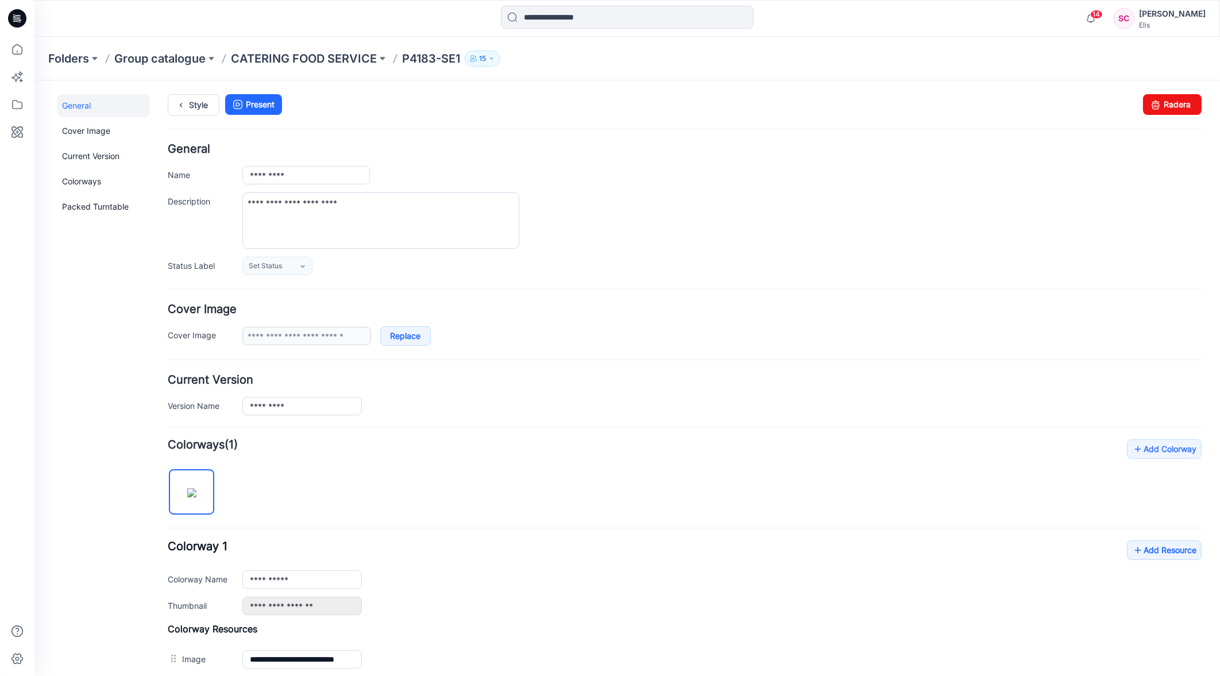
click at [892, 212] on div "**********" at bounding box center [721, 220] width 959 height 56
click at [188, 56] on p "Group catalogue" at bounding box center [159, 59] width 91 height 16
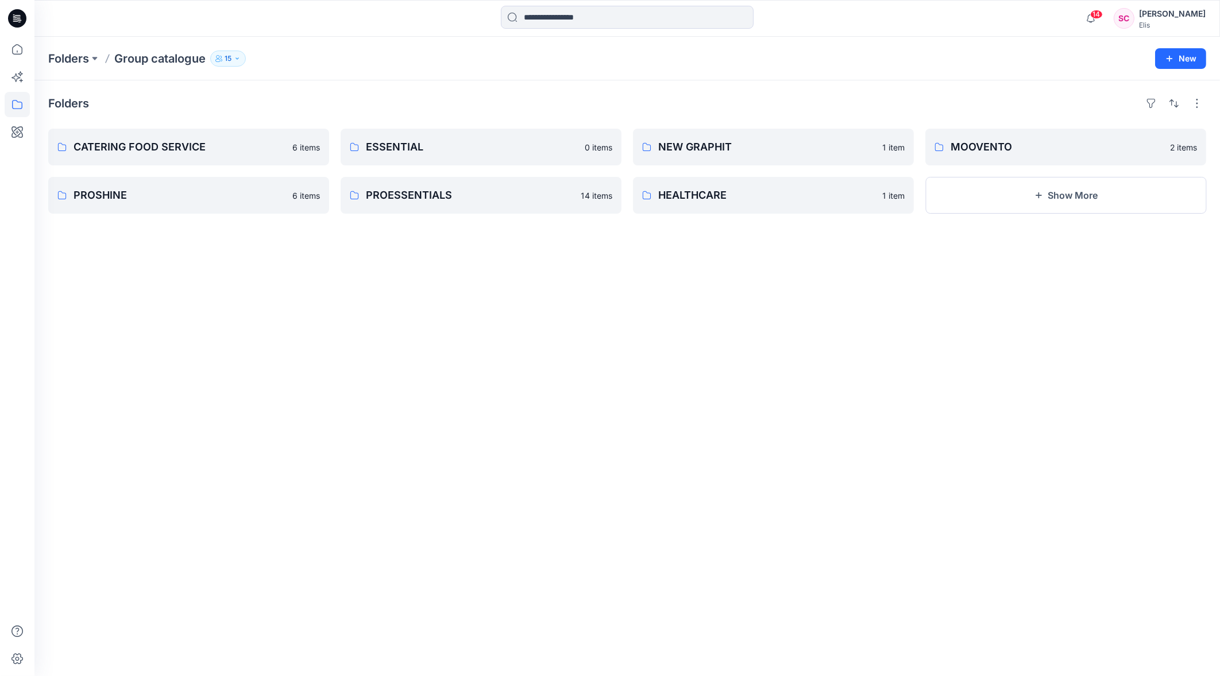
click at [945, 325] on div "Folders CATERING FOOD SERVICE 6 items PROSHINE 6 items ESSENTIAL 0 items PROESS…" at bounding box center [626, 377] width 1185 height 595
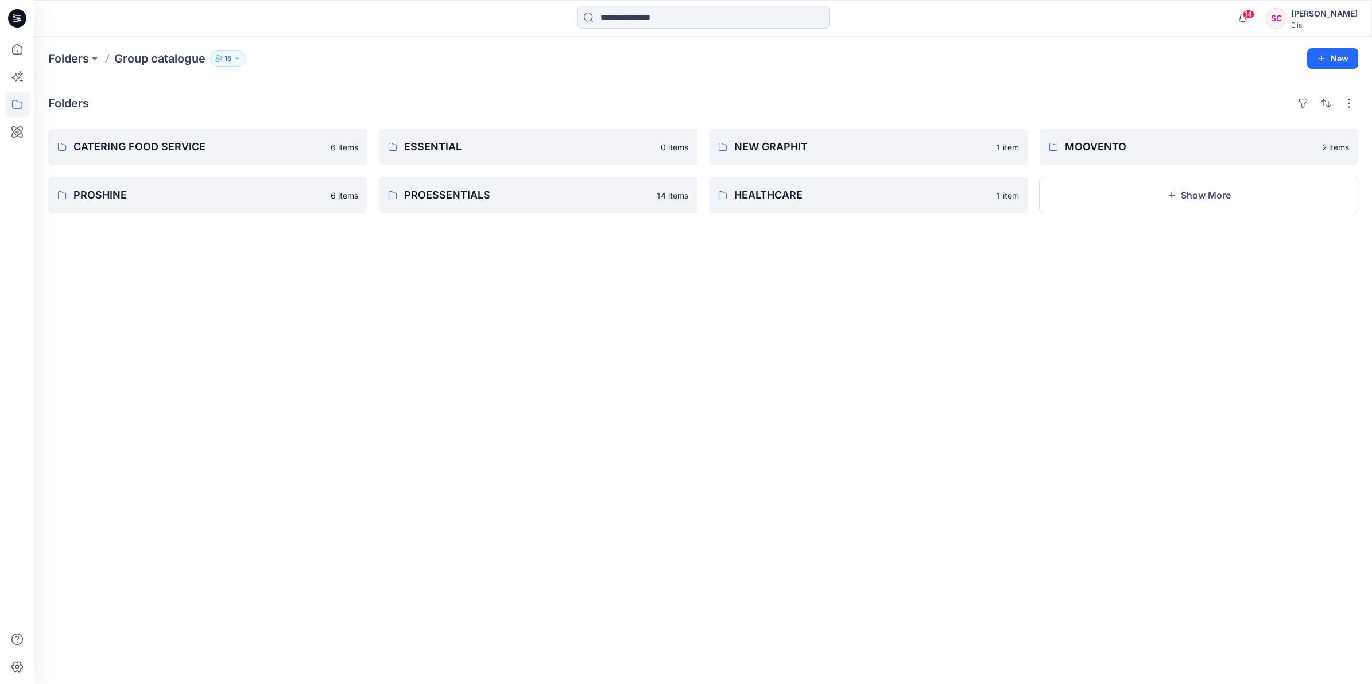
click at [614, 539] on div "Folders CATERING FOOD SERVICE 6 items PROSHINE 6 items ESSENTIAL 0 items PROESS…" at bounding box center [703, 382] width 1338 height 604
click at [877, 478] on div "Folders CATERING FOOD SERVICE 6 items PROSHINE 6 items ESSENTIAL 0 items PROESS…" at bounding box center [703, 382] width 1338 height 604
